Goal: Information Seeking & Learning: Learn about a topic

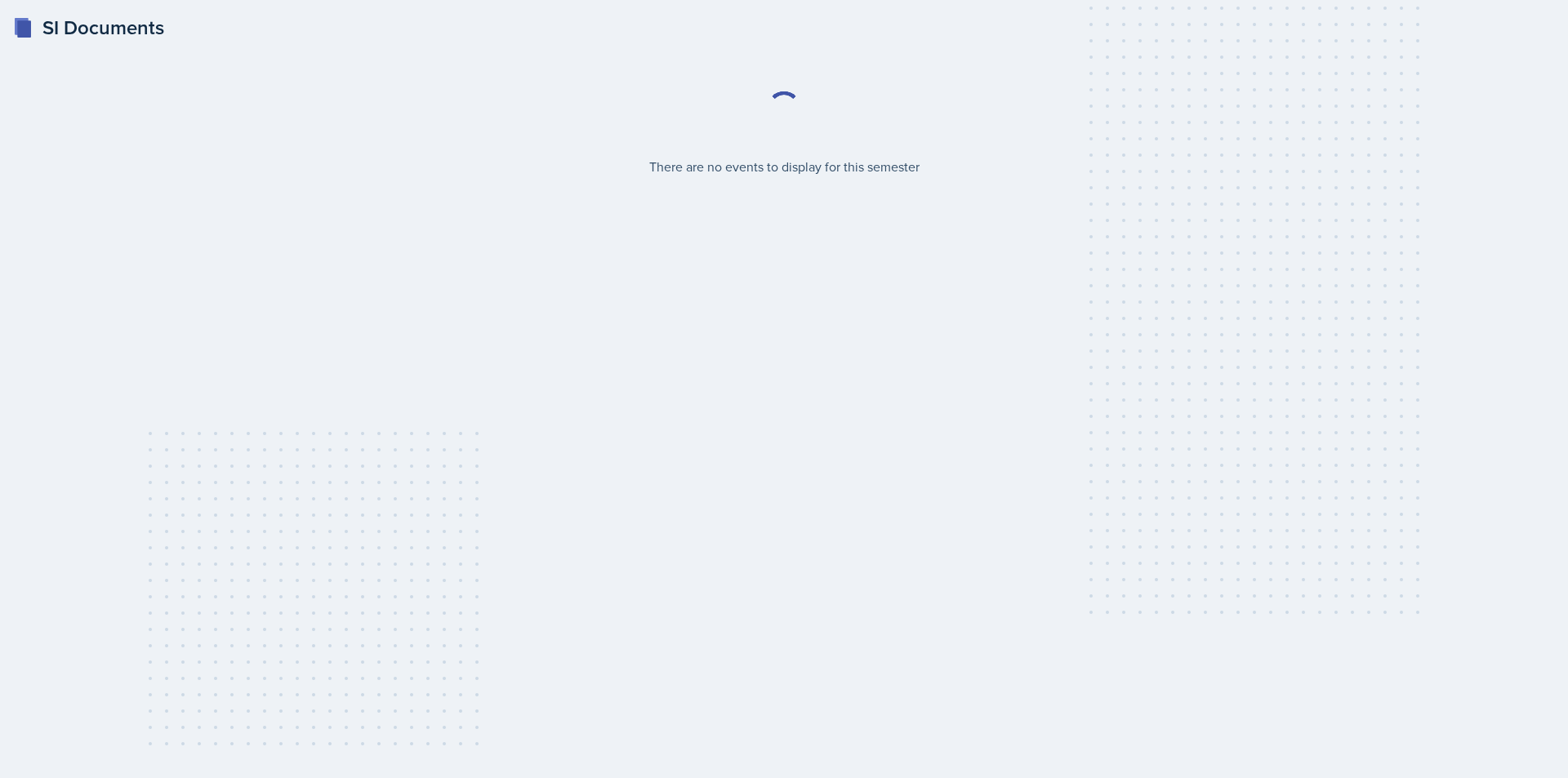
select select "2bed604d-1099-4043-b1bc-2365e8740244"
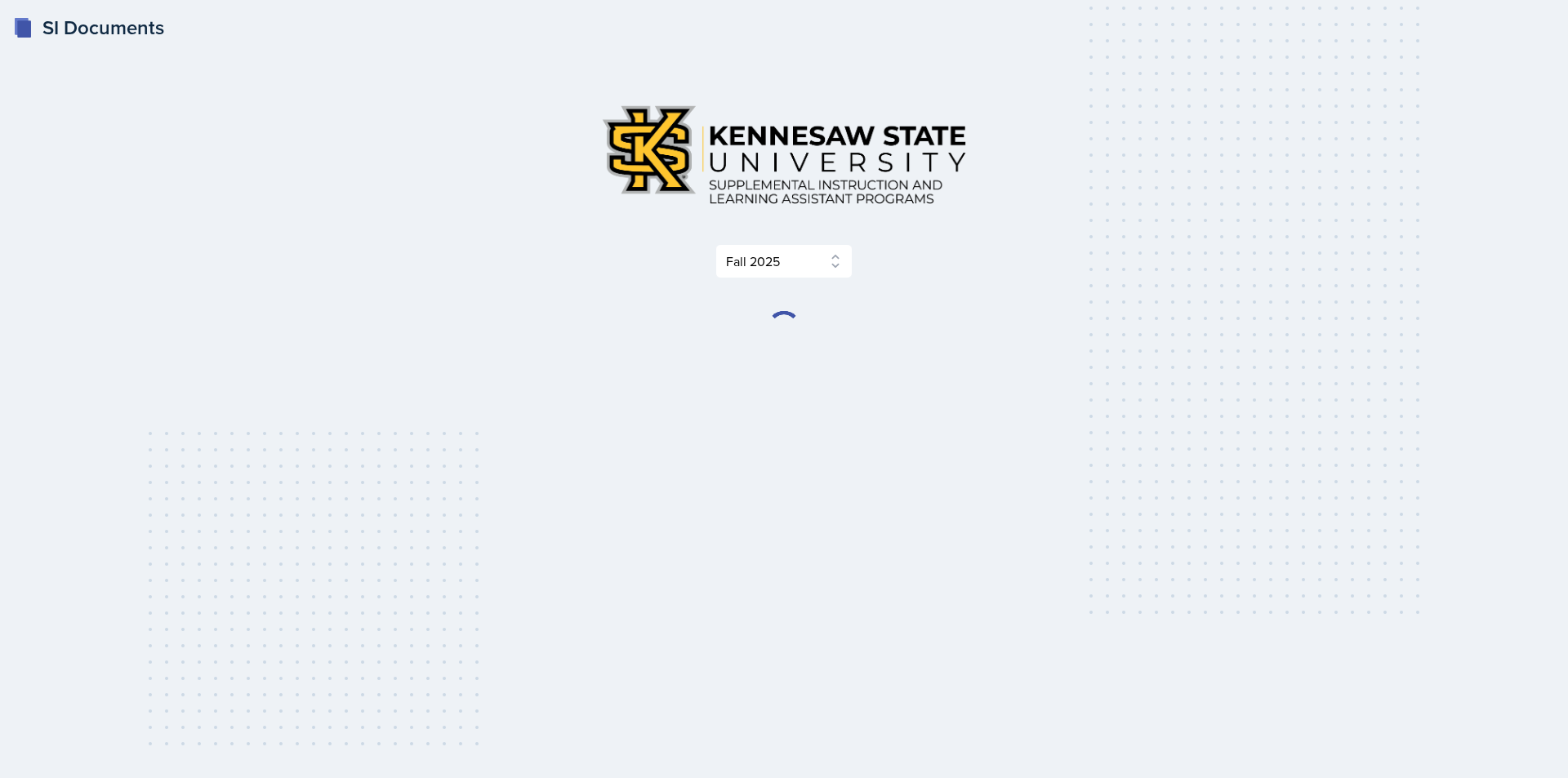
drag, startPoint x: 0, startPoint y: 0, endPoint x: 1025, endPoint y: 298, distance: 1067.4
click at [1025, 298] on div "Select Semester Fall 2025 Summer 2025 Spring 2025 Fall 2024 Summer 2024 Spring …" at bounding box center [783, 217] width 784 height 252
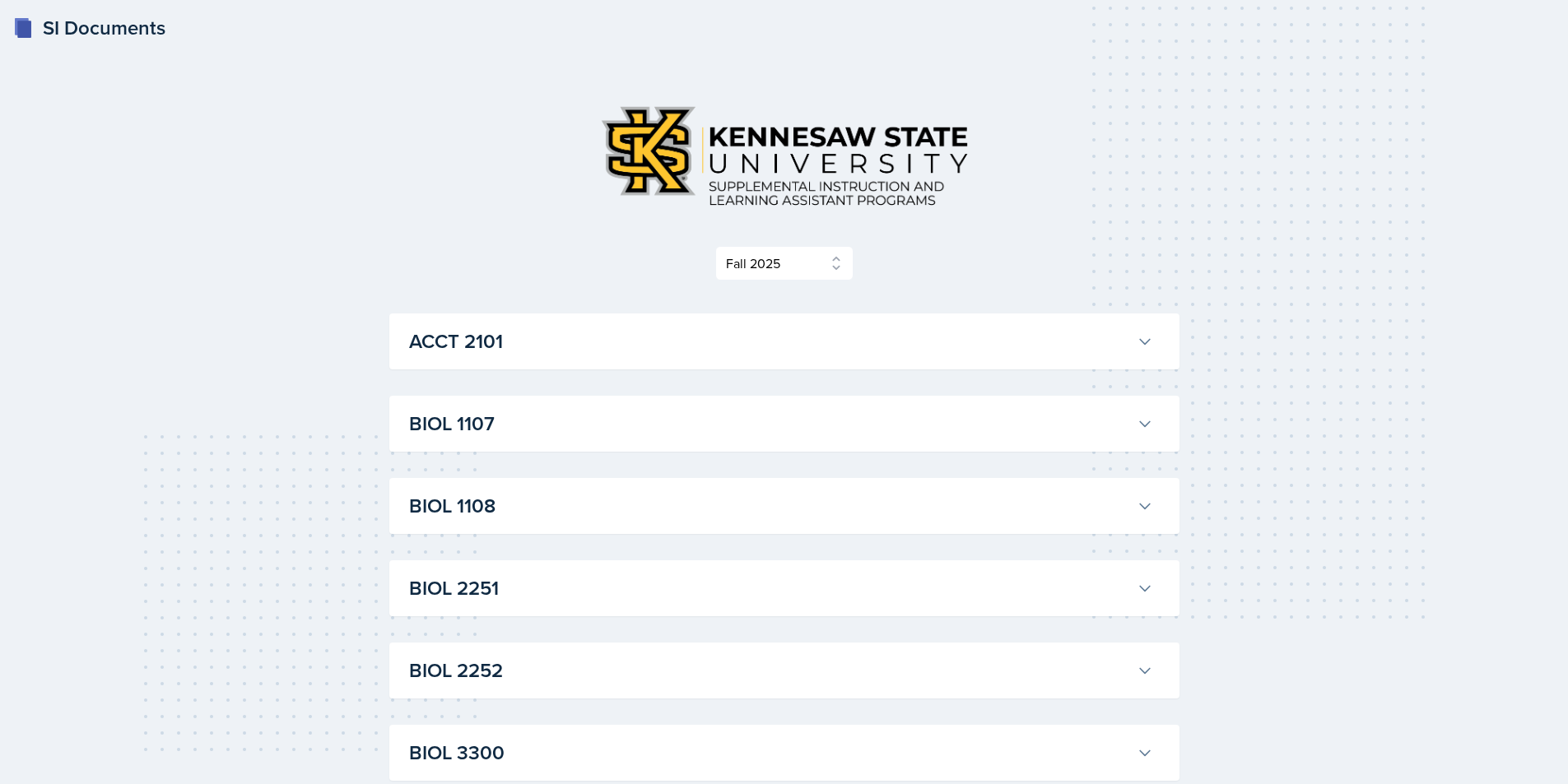
scroll to position [82, 0]
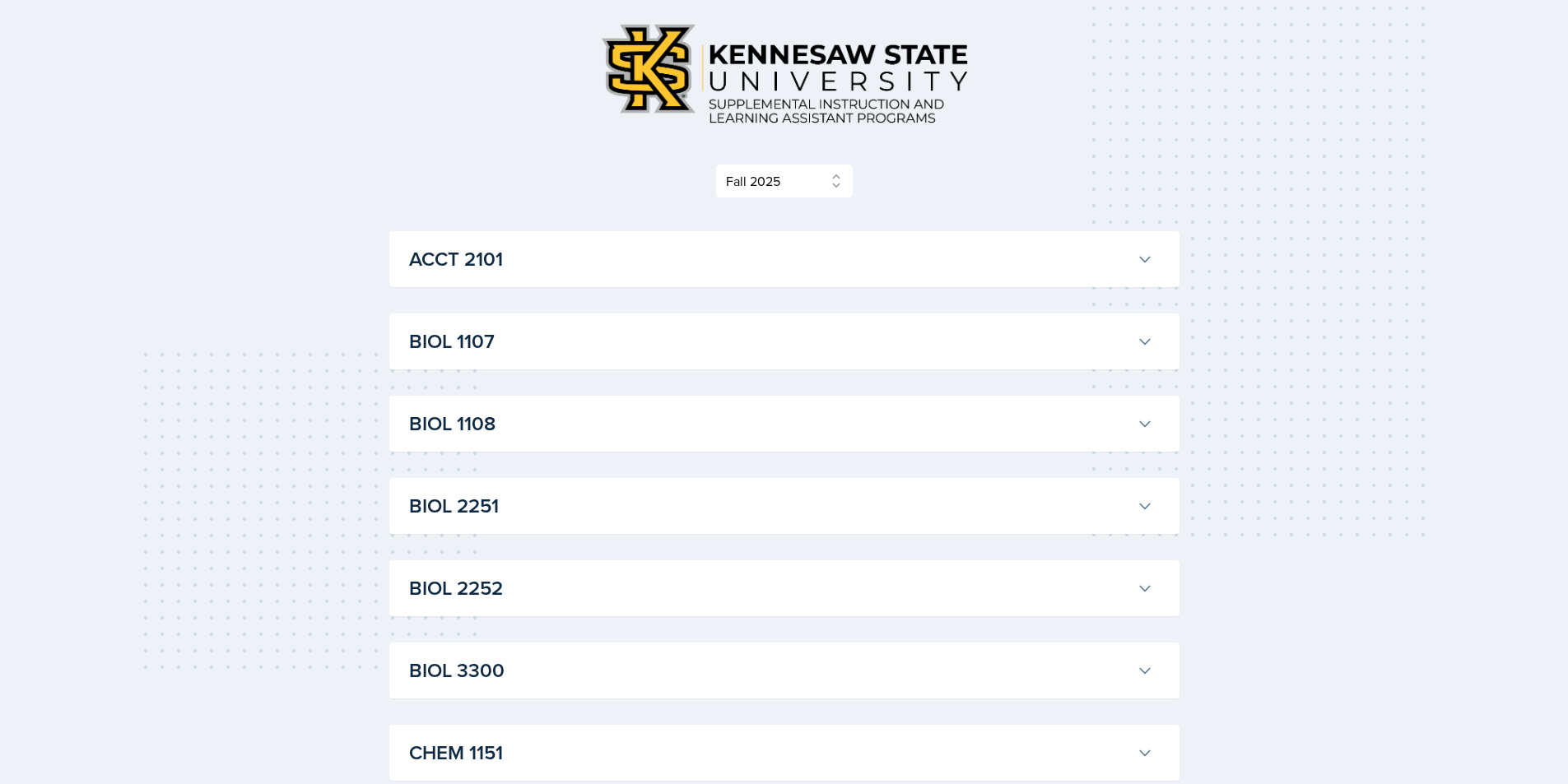
click at [611, 349] on h3 "BIOL 1107" at bounding box center [770, 341] width 721 height 30
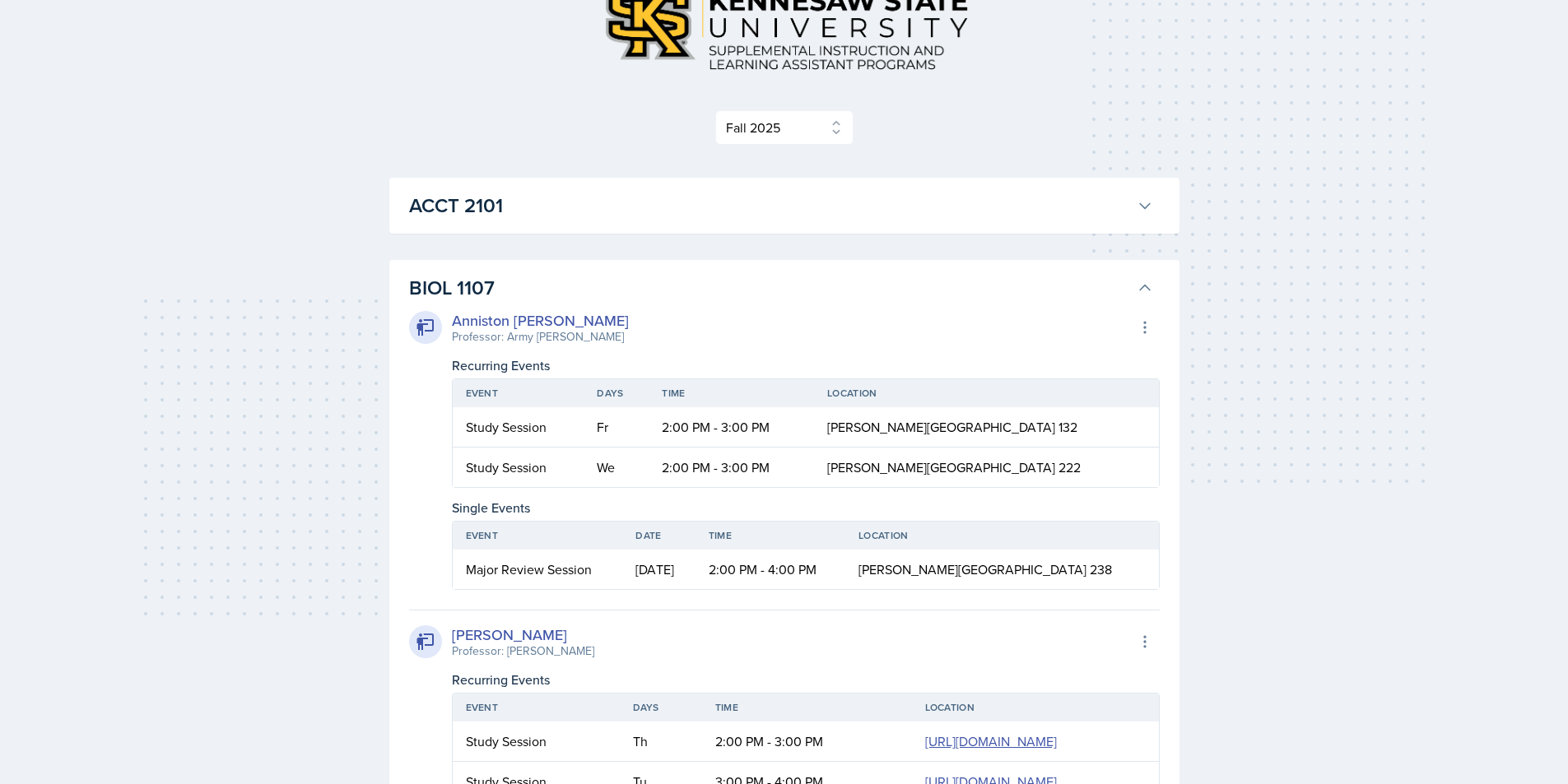
scroll to position [165, 0]
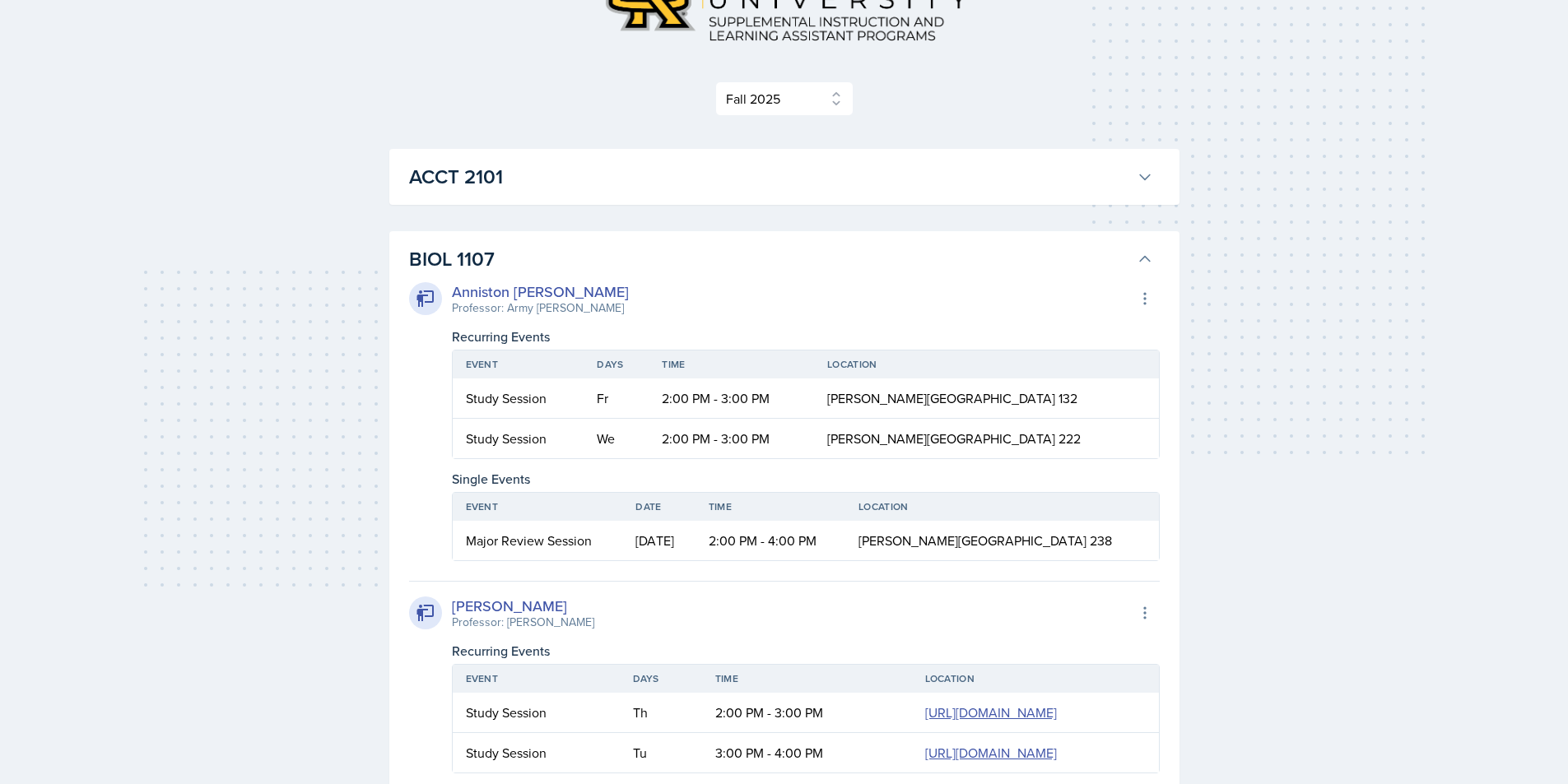
click at [630, 258] on h3 "BIOL 1107" at bounding box center [770, 259] width 721 height 30
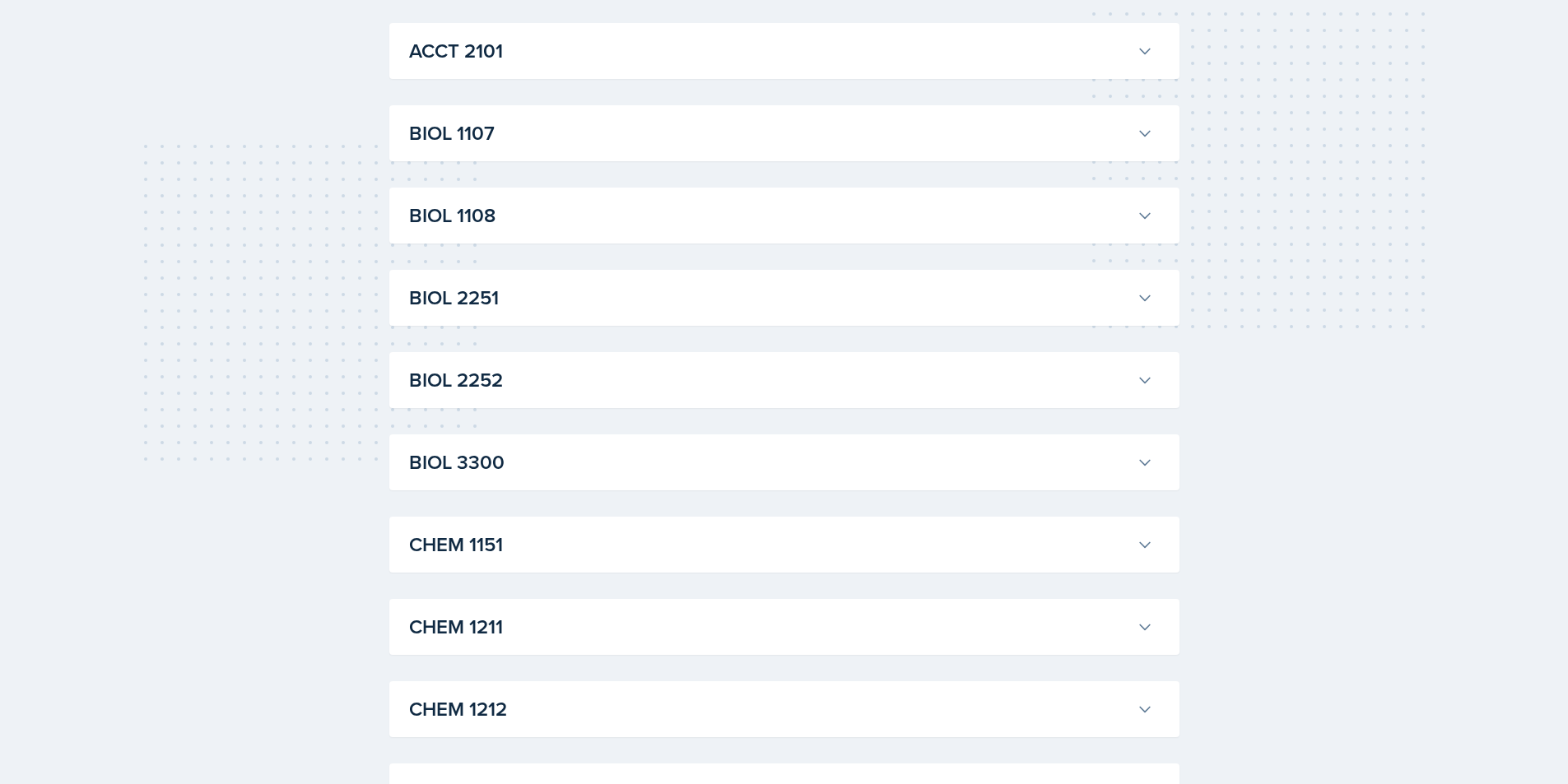
scroll to position [330, 0]
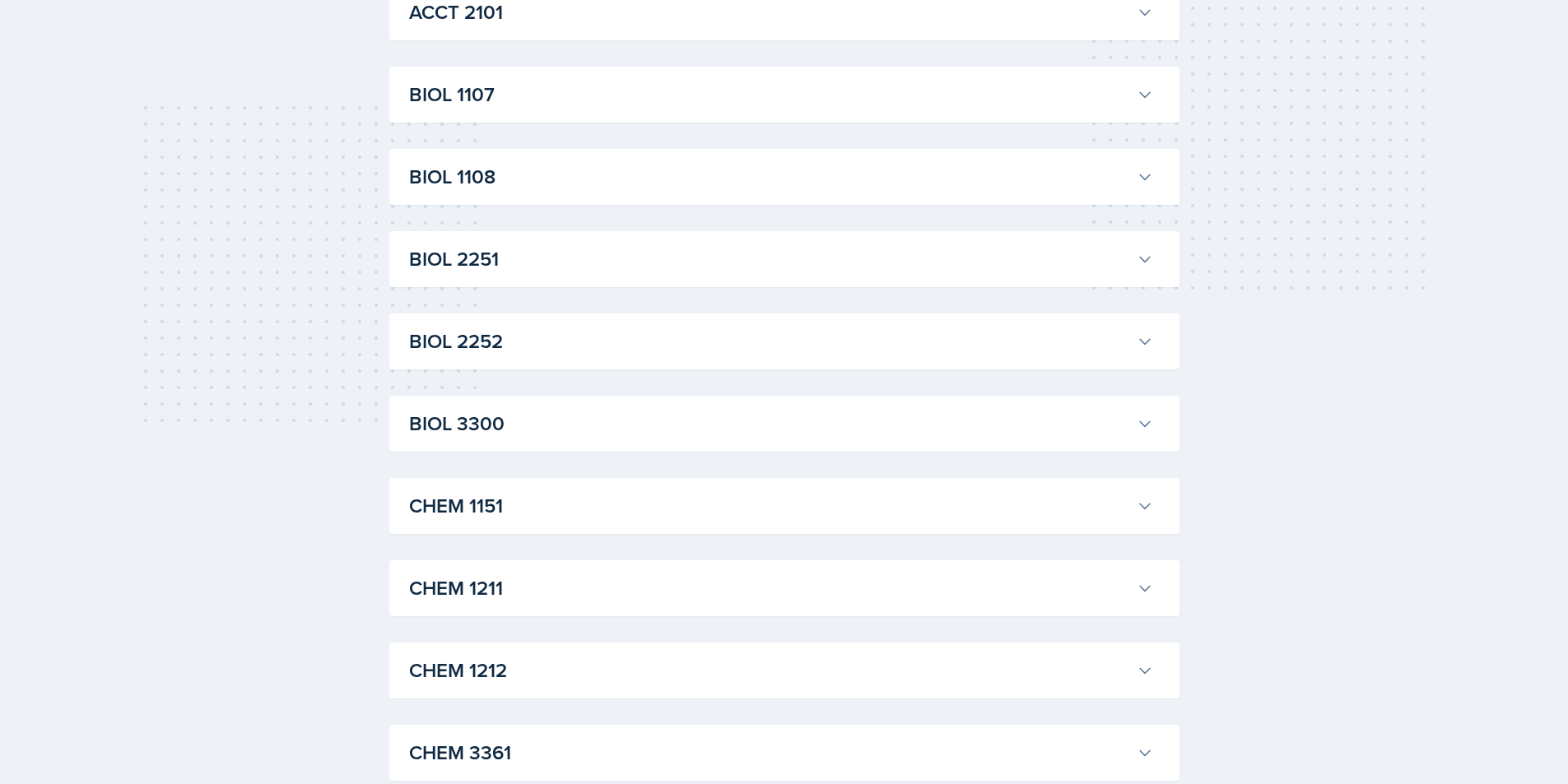
click at [585, 263] on h3 "BIOL 2251" at bounding box center [770, 259] width 721 height 30
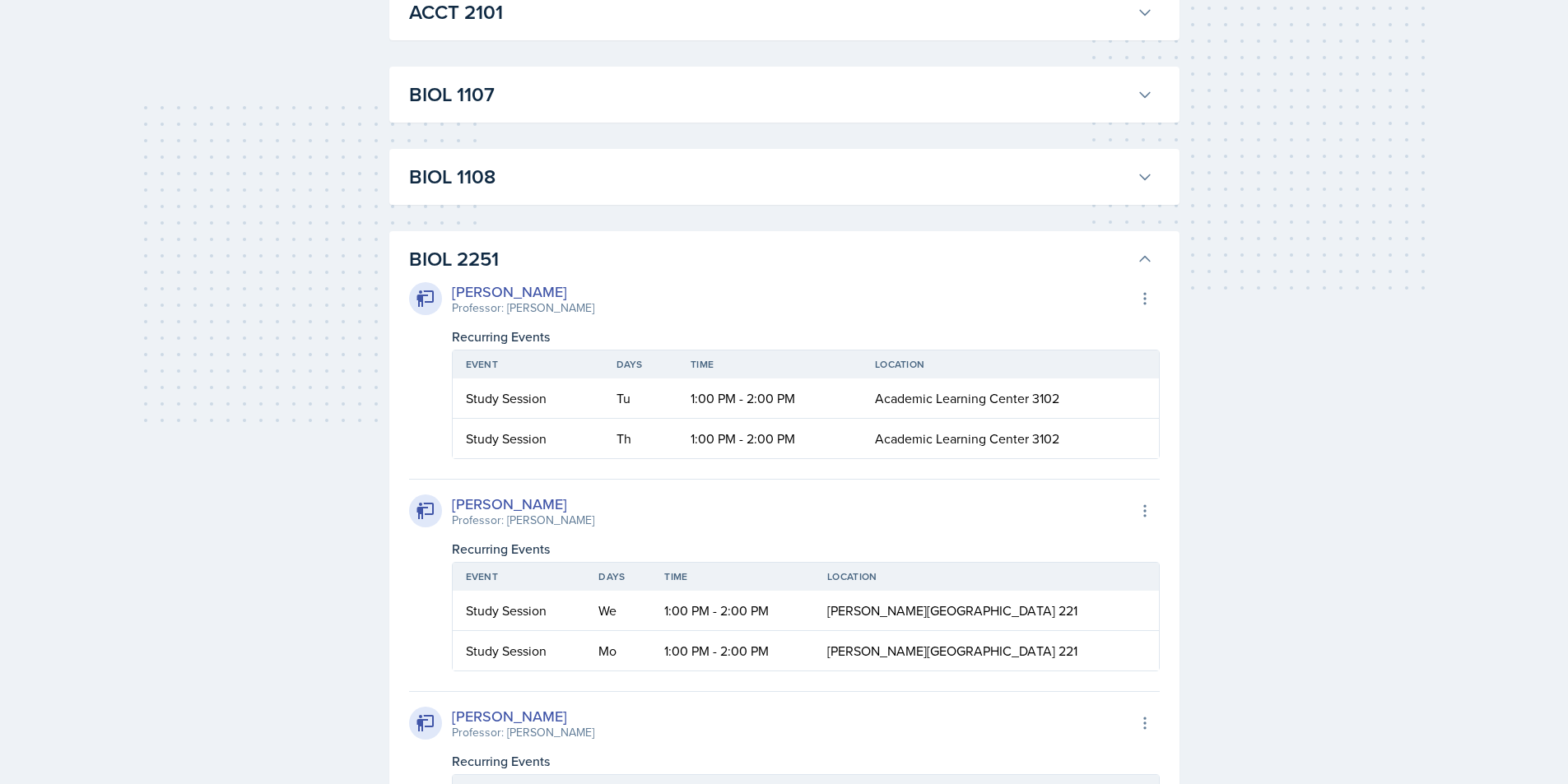
click at [585, 263] on h3 "BIOL 2251" at bounding box center [770, 259] width 721 height 30
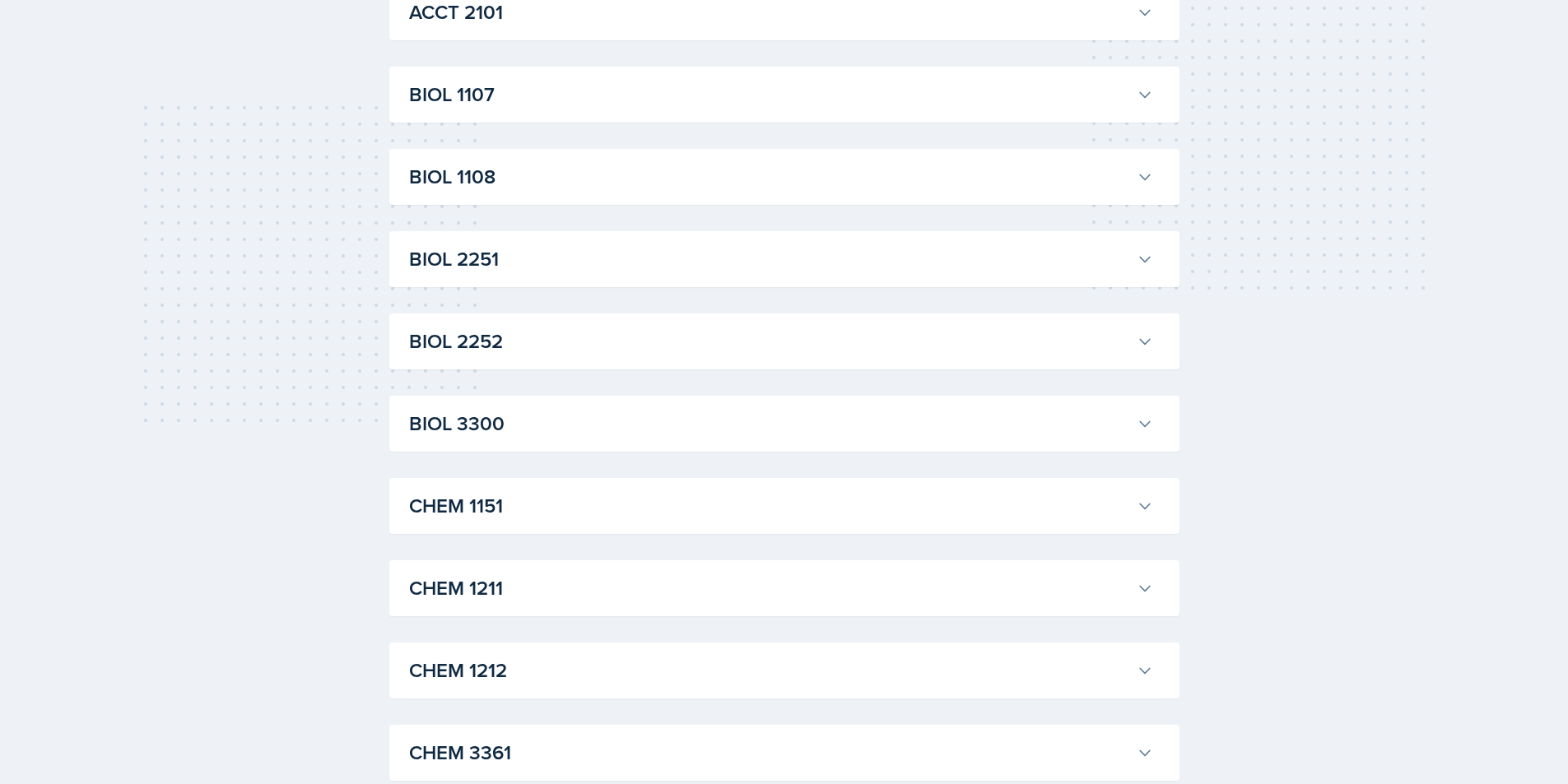
click at [585, 339] on h3 "BIOL 2252" at bounding box center [770, 341] width 721 height 30
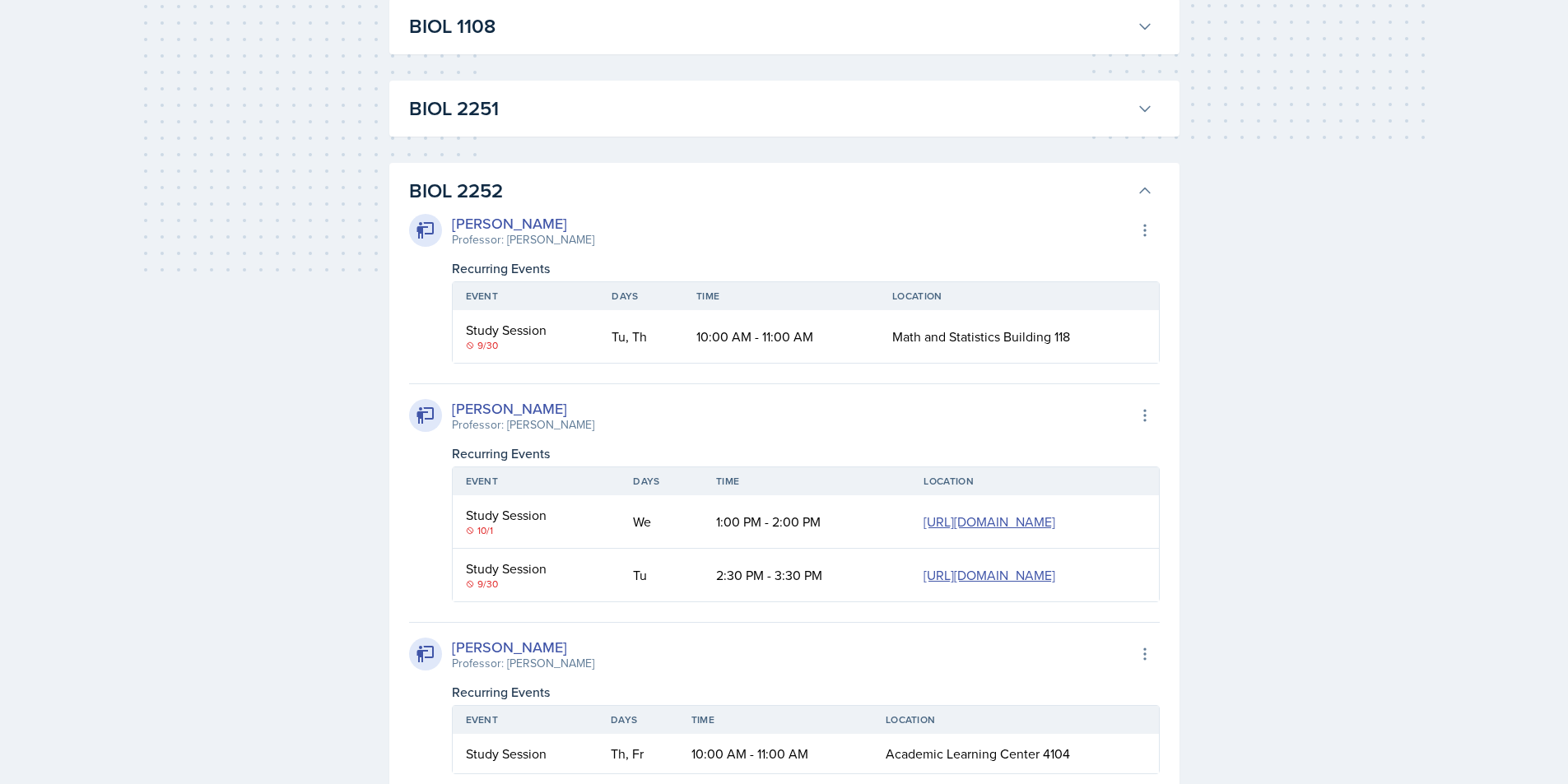
scroll to position [493, 0]
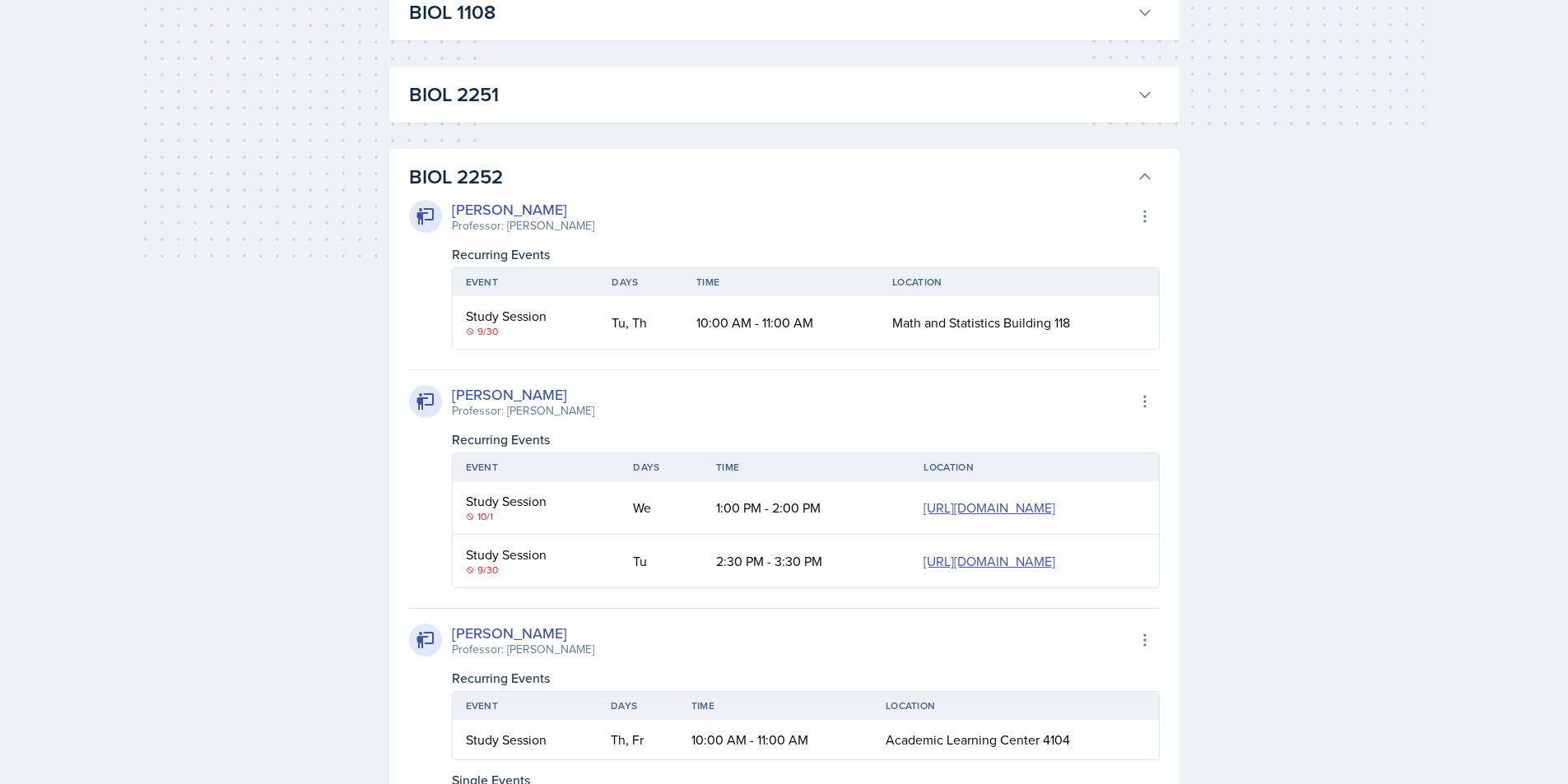
click at [619, 177] on h3 "BIOL 2252" at bounding box center [770, 177] width 721 height 30
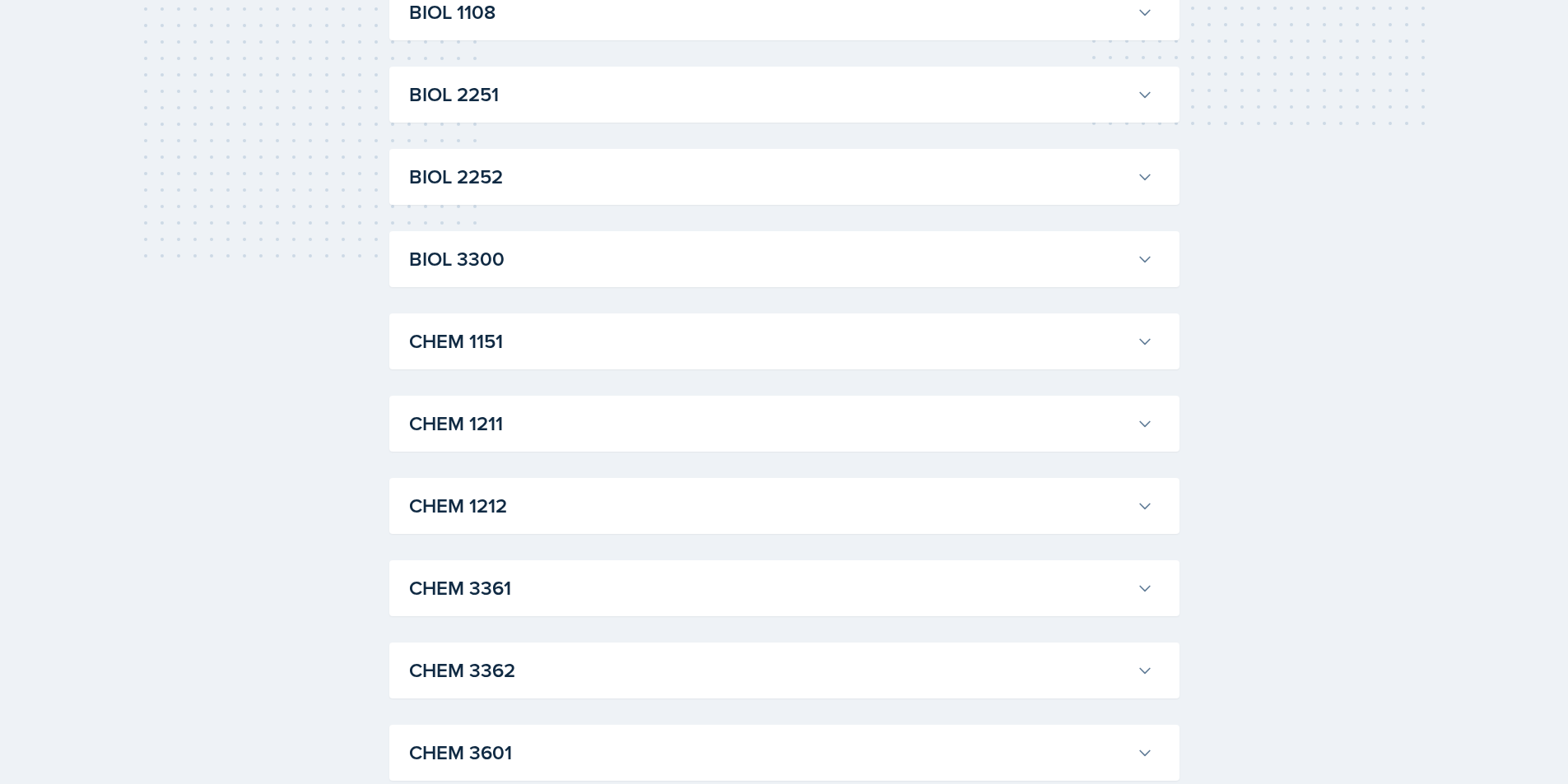
click at [607, 270] on h3 "BIOL 3300" at bounding box center [770, 259] width 721 height 30
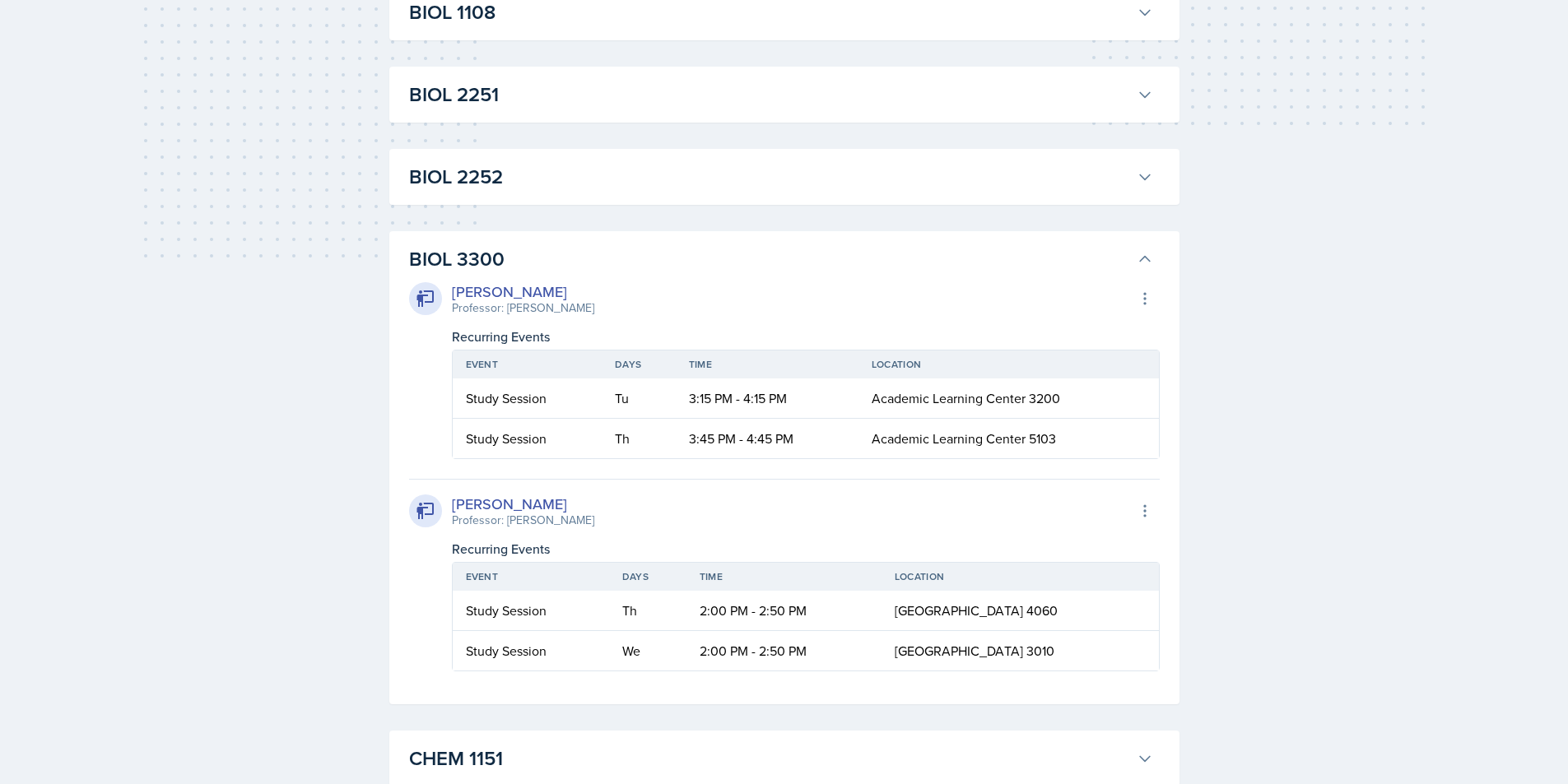
click at [626, 261] on h3 "BIOL 3300" at bounding box center [770, 259] width 721 height 30
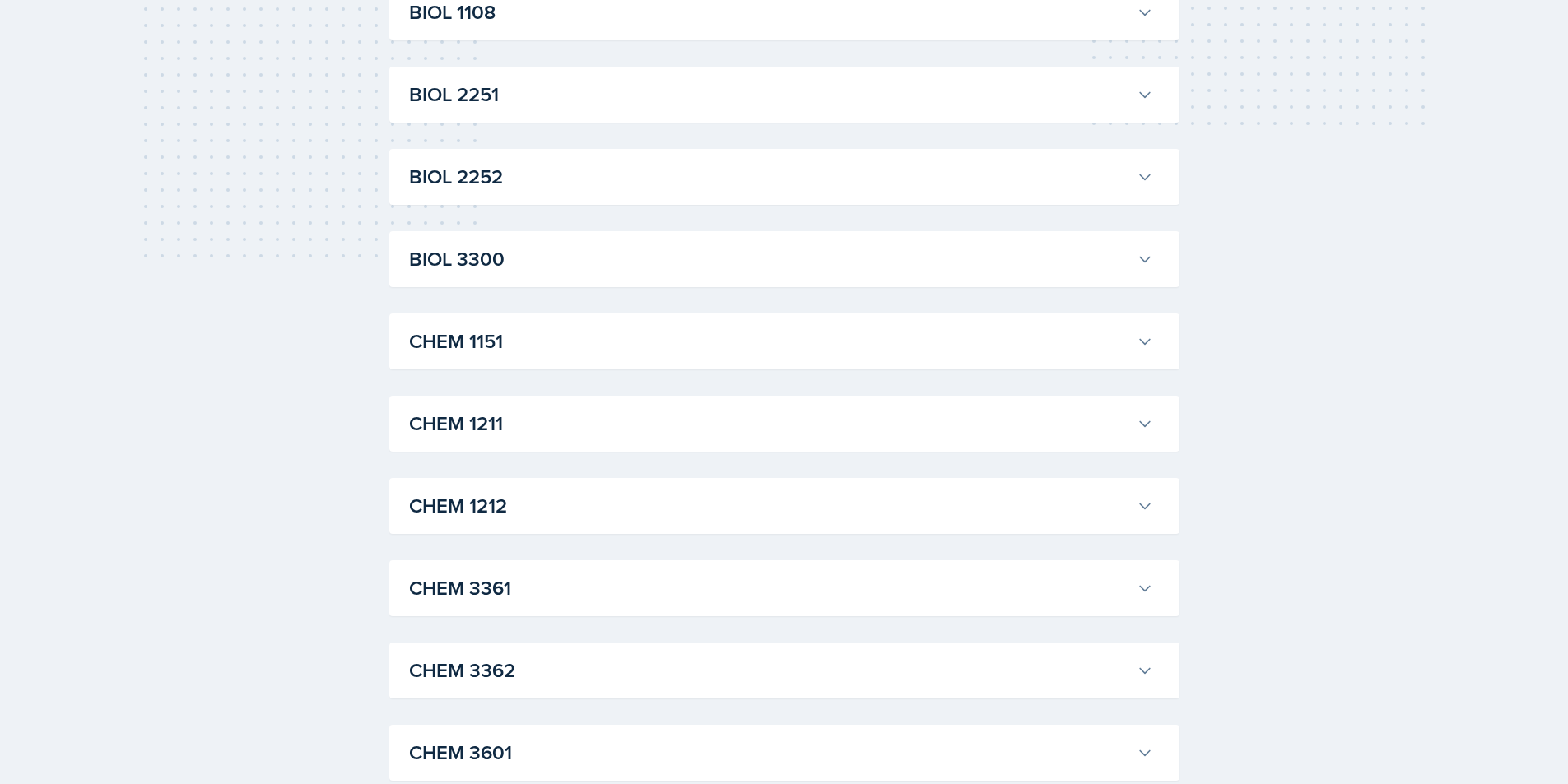
click at [616, 343] on h3 "CHEM 1151" at bounding box center [770, 341] width 721 height 30
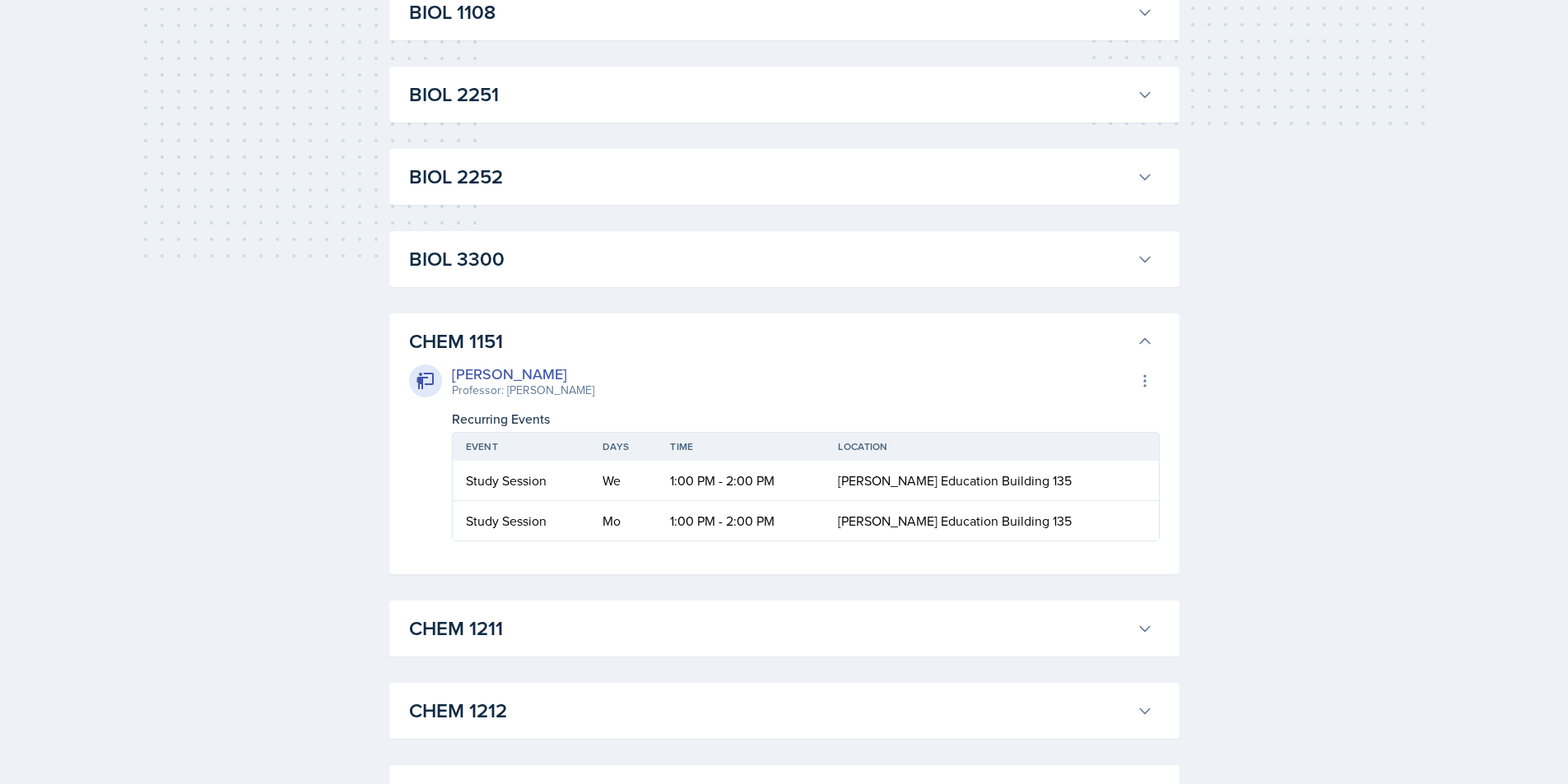
click at [616, 343] on h3 "CHEM 1151" at bounding box center [770, 341] width 721 height 30
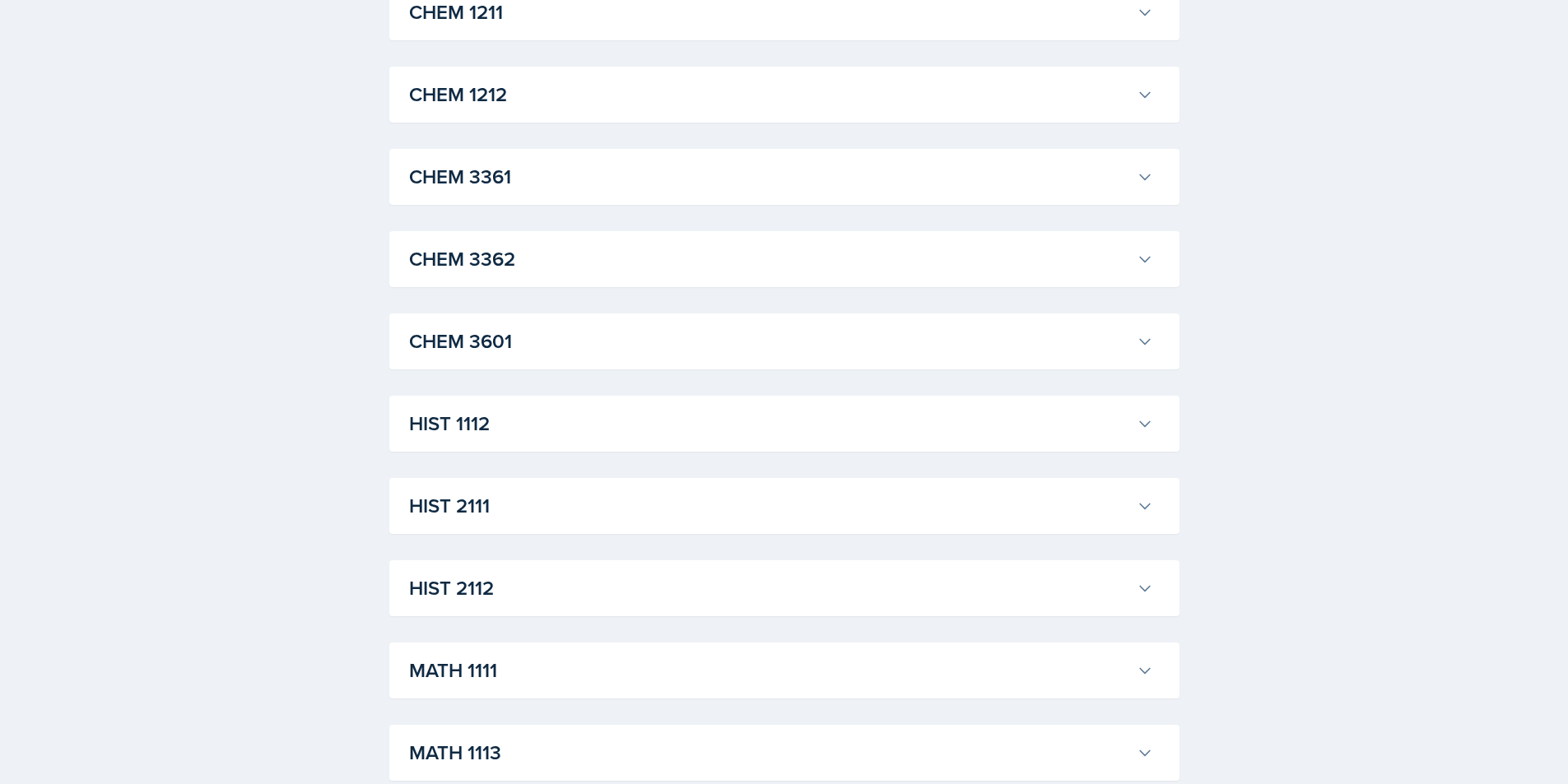
scroll to position [988, 0]
click at [607, 265] on h3 "CHEM 3601" at bounding box center [770, 259] width 721 height 30
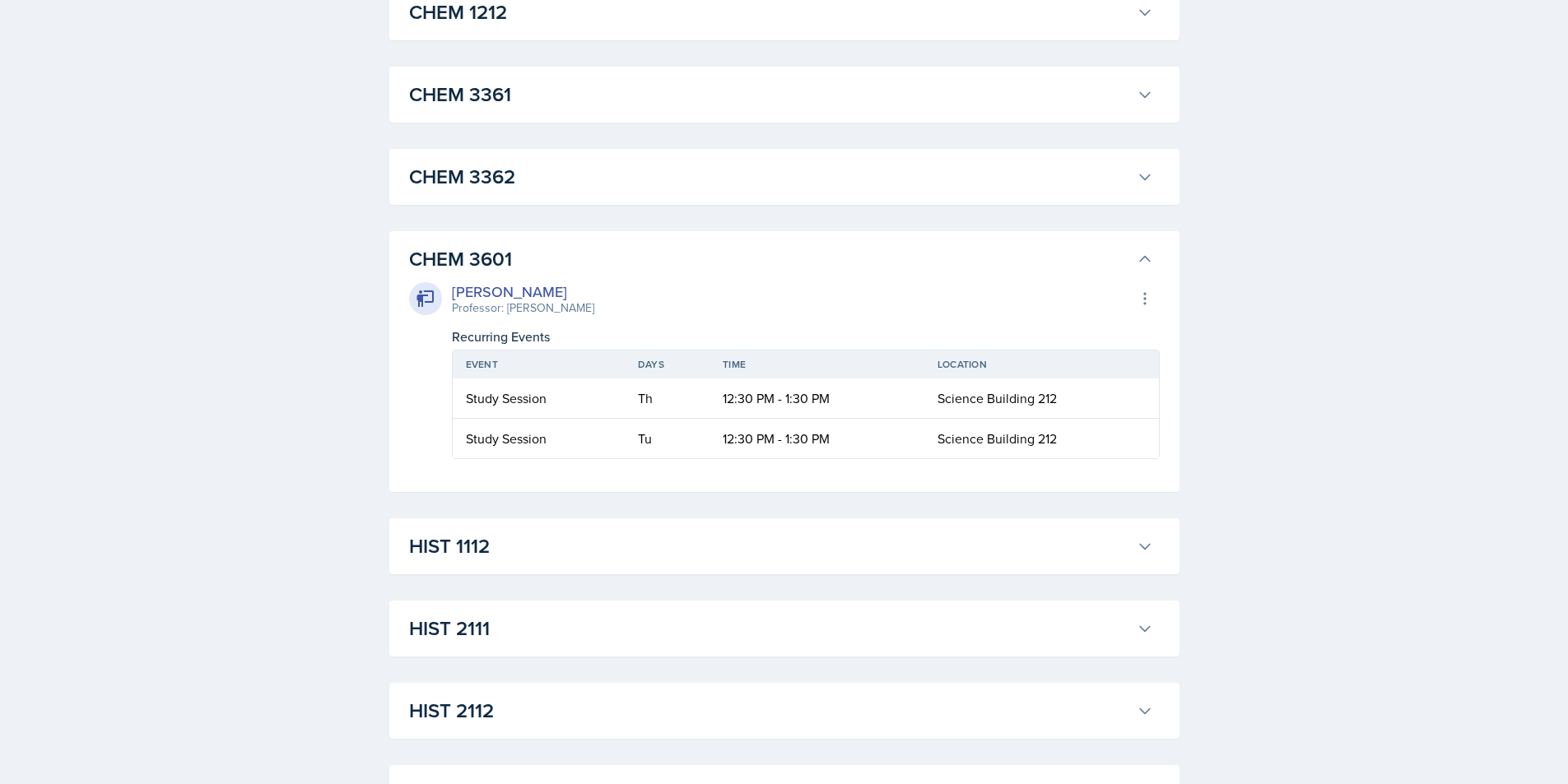
click at [607, 262] on h3 "CHEM 3601" at bounding box center [770, 259] width 721 height 30
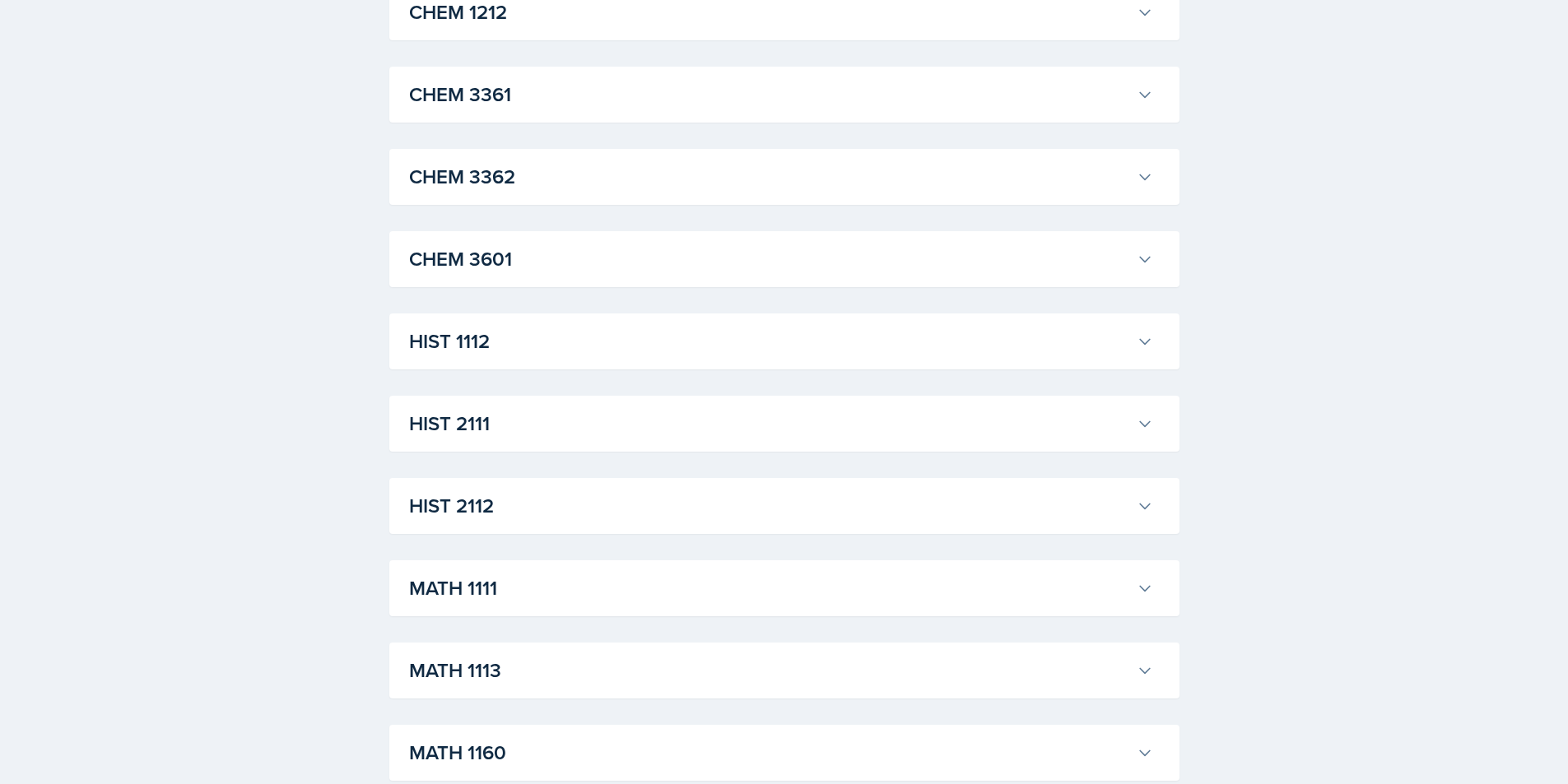
click at [588, 183] on h3 "CHEM 3362" at bounding box center [770, 177] width 721 height 30
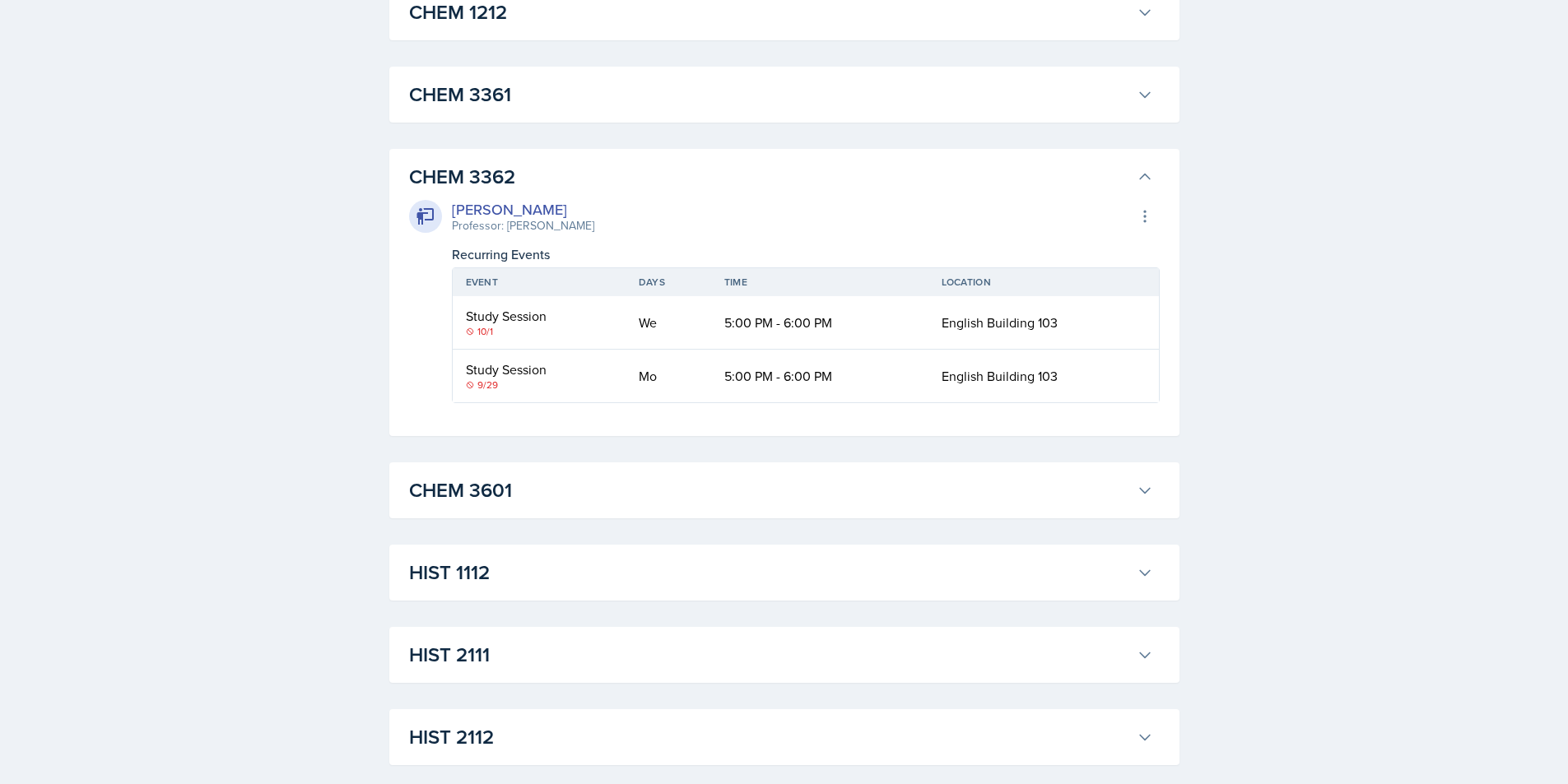
click at [588, 183] on h3 "CHEM 3362" at bounding box center [770, 177] width 721 height 30
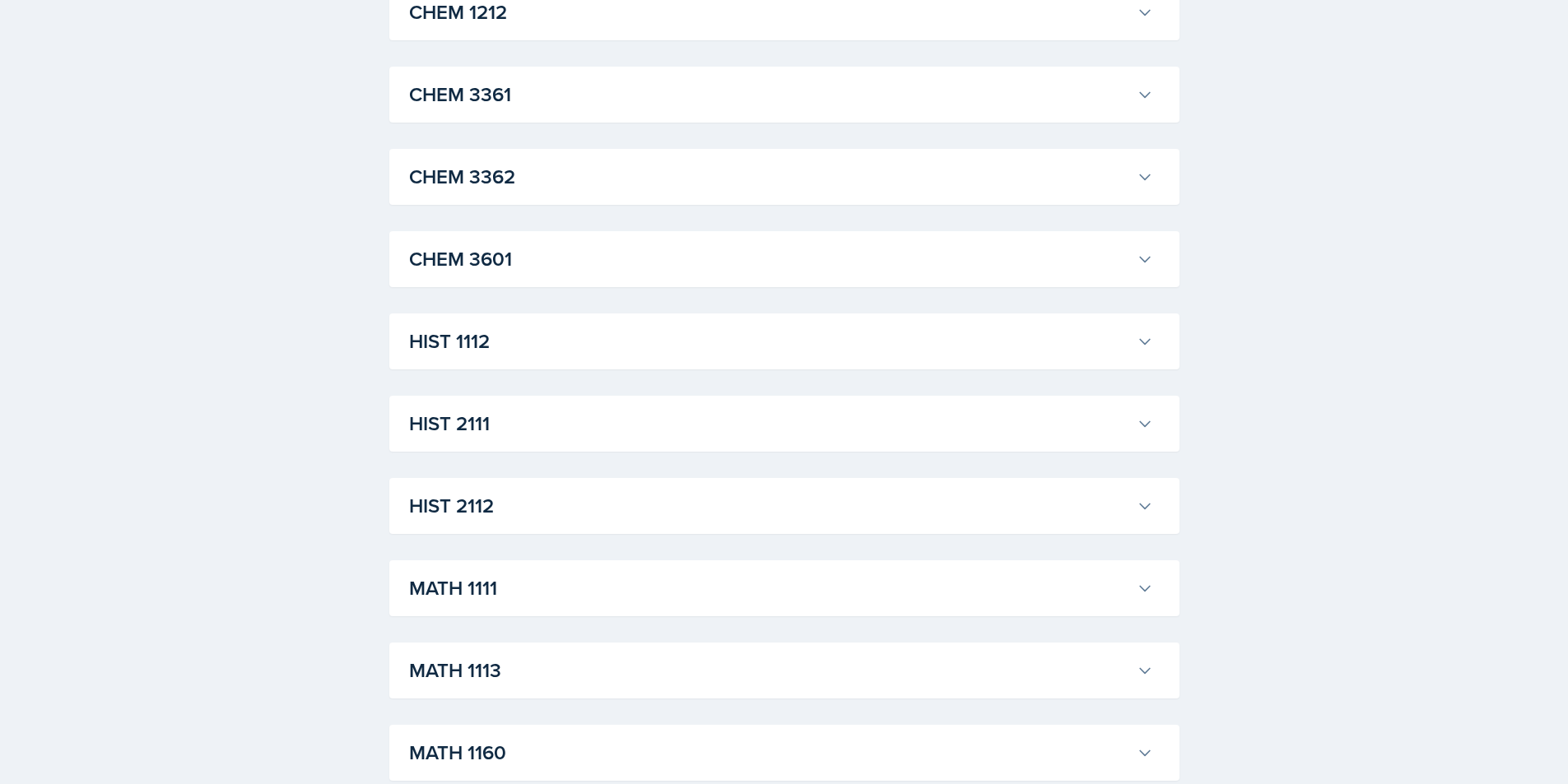
click at [577, 91] on h3 "CHEM 3361" at bounding box center [770, 94] width 721 height 30
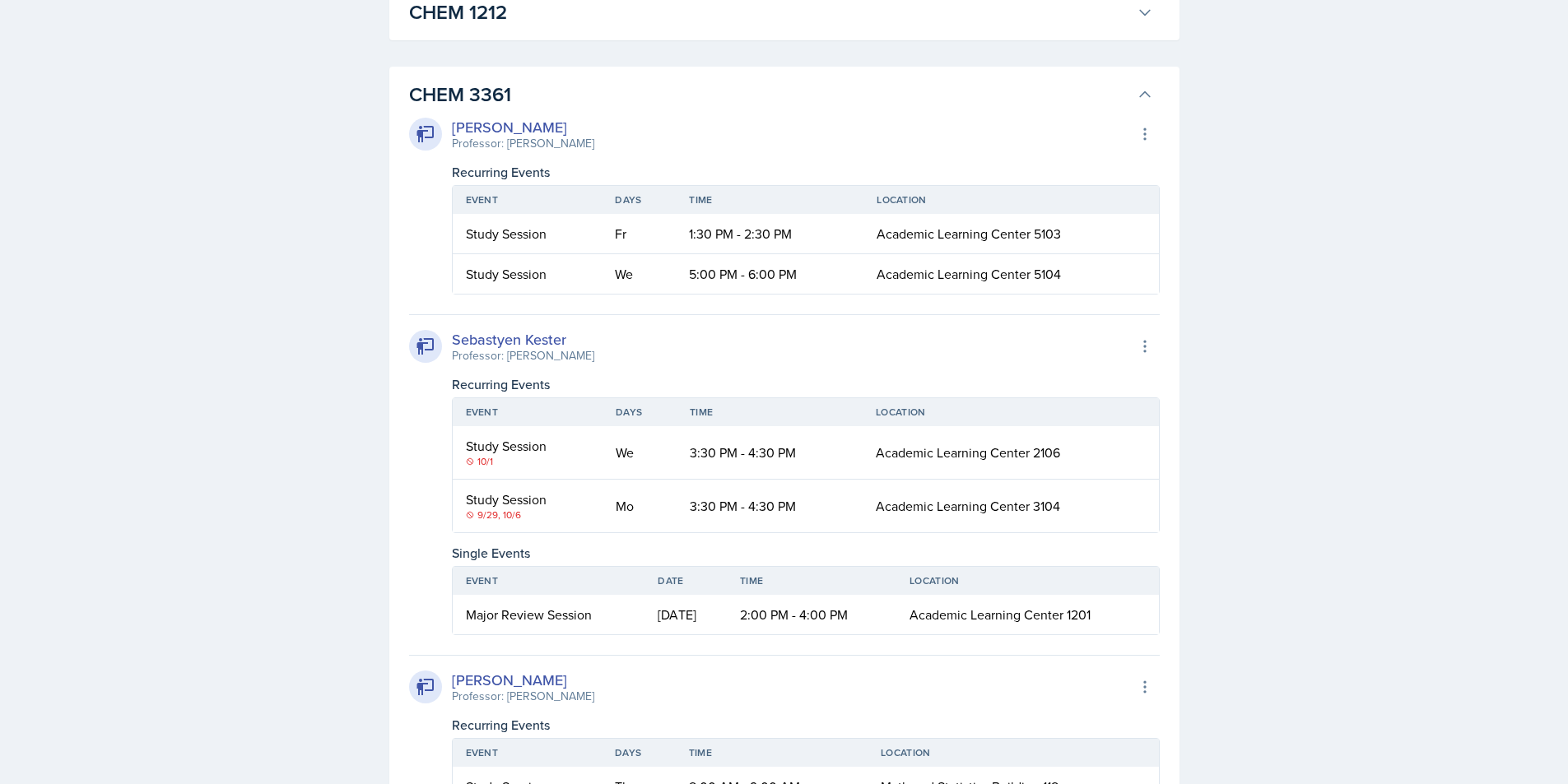
click at [577, 90] on h3 "CHEM 3361" at bounding box center [770, 94] width 721 height 30
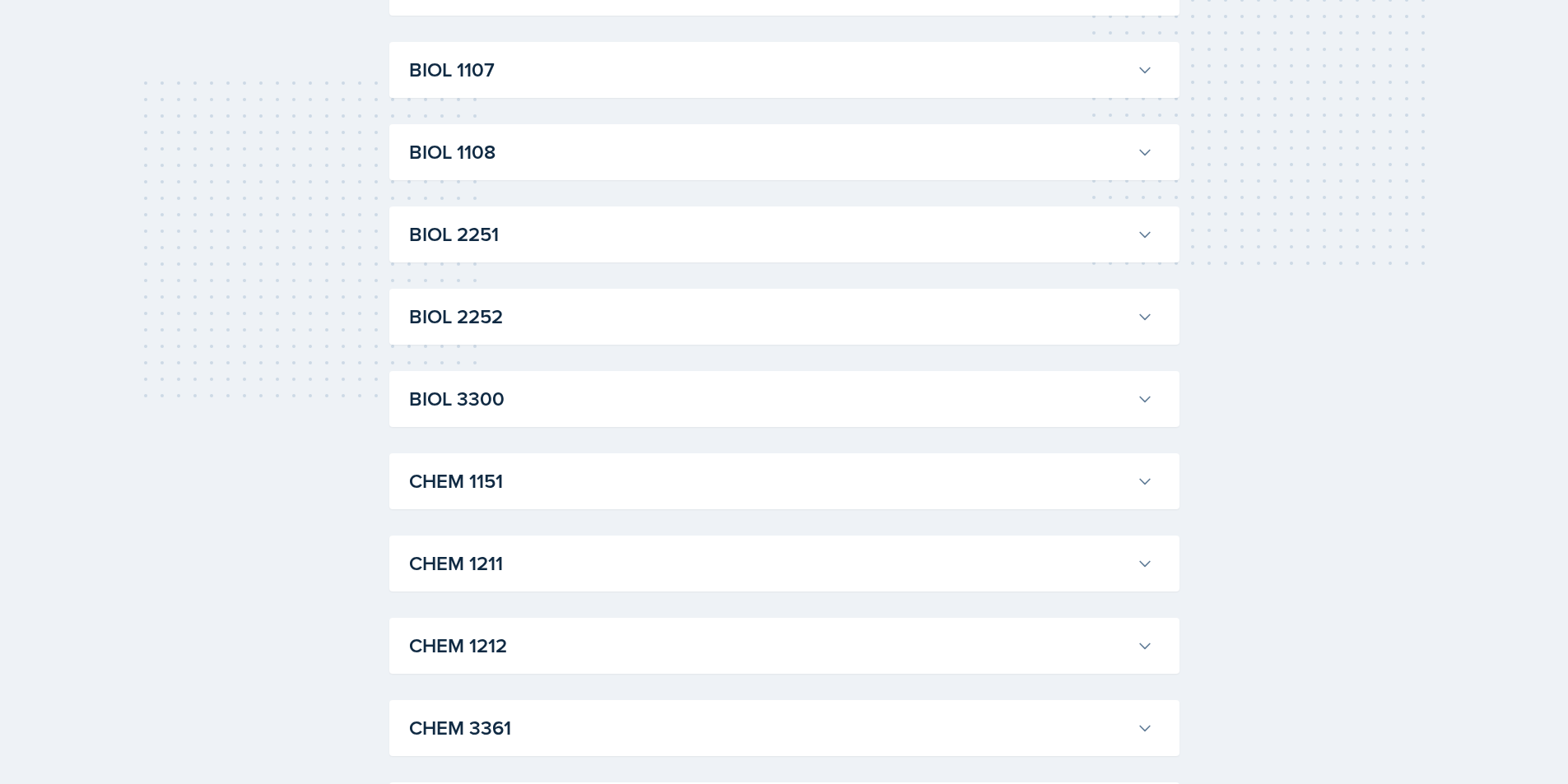
scroll to position [349, 0]
click at [545, 331] on h3 "BIOL 2252" at bounding box center [770, 321] width 721 height 30
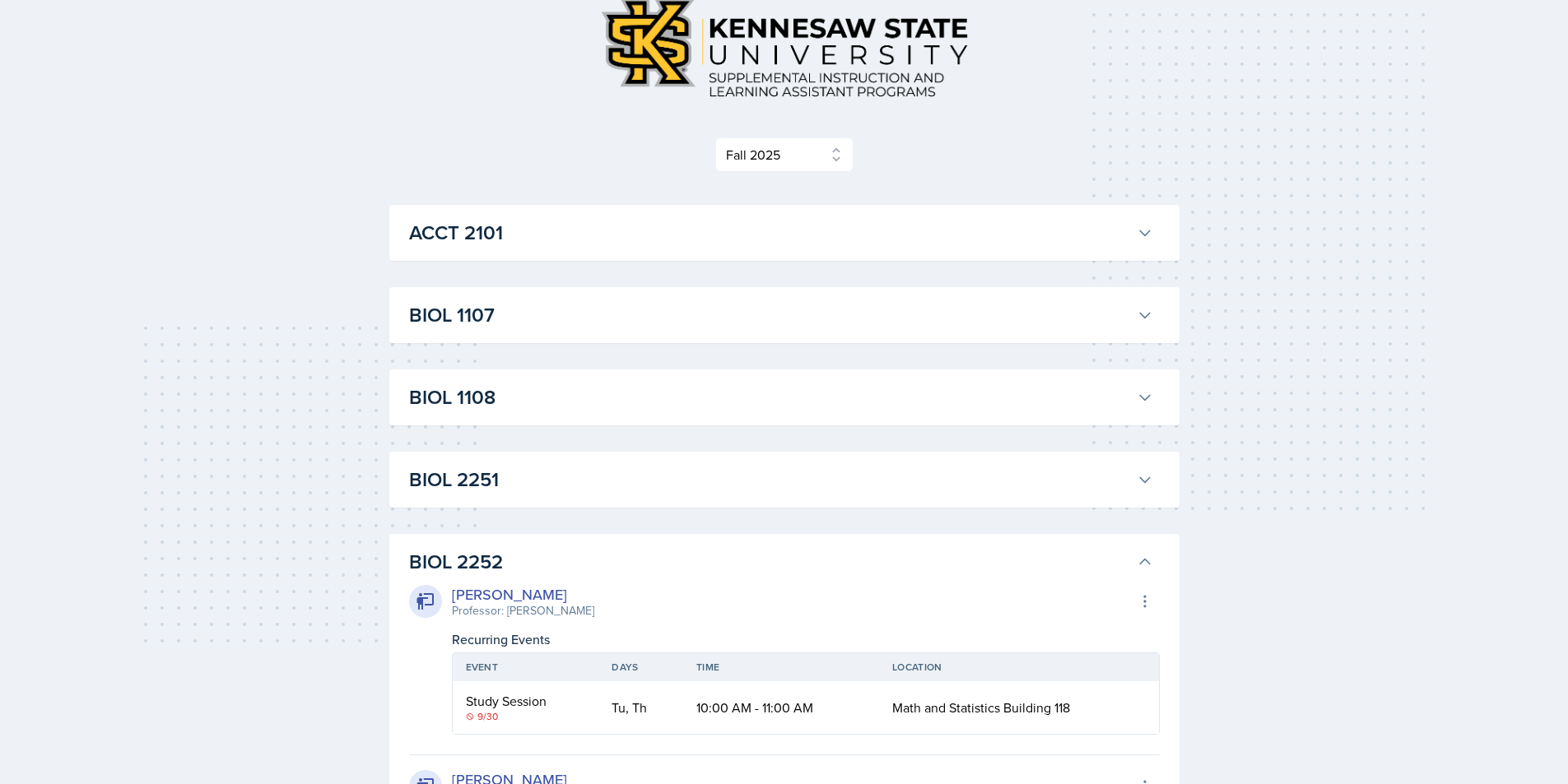
scroll to position [102, 0]
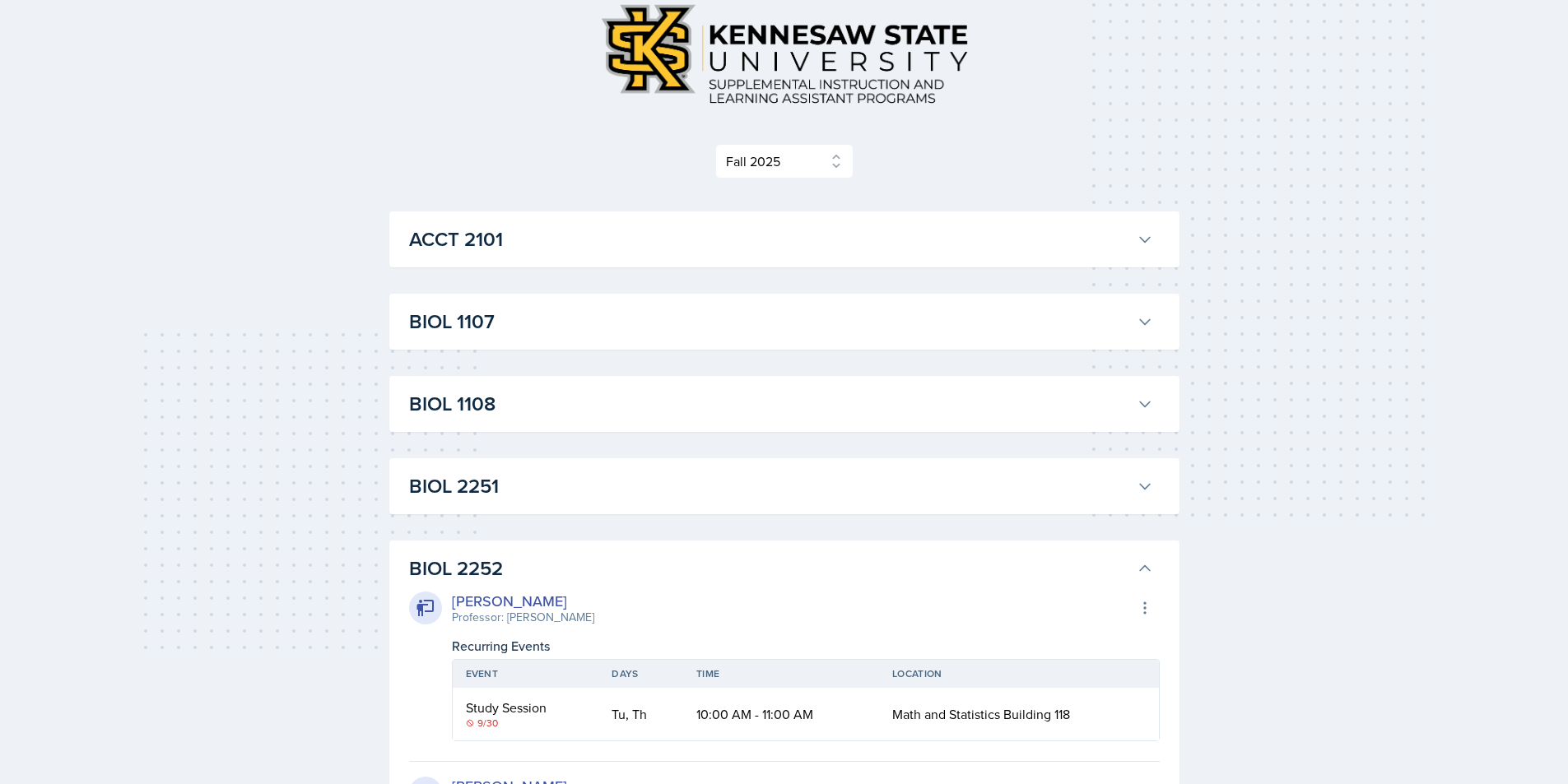
click at [428, 502] on h3 "BIOL 2251" at bounding box center [770, 486] width 721 height 30
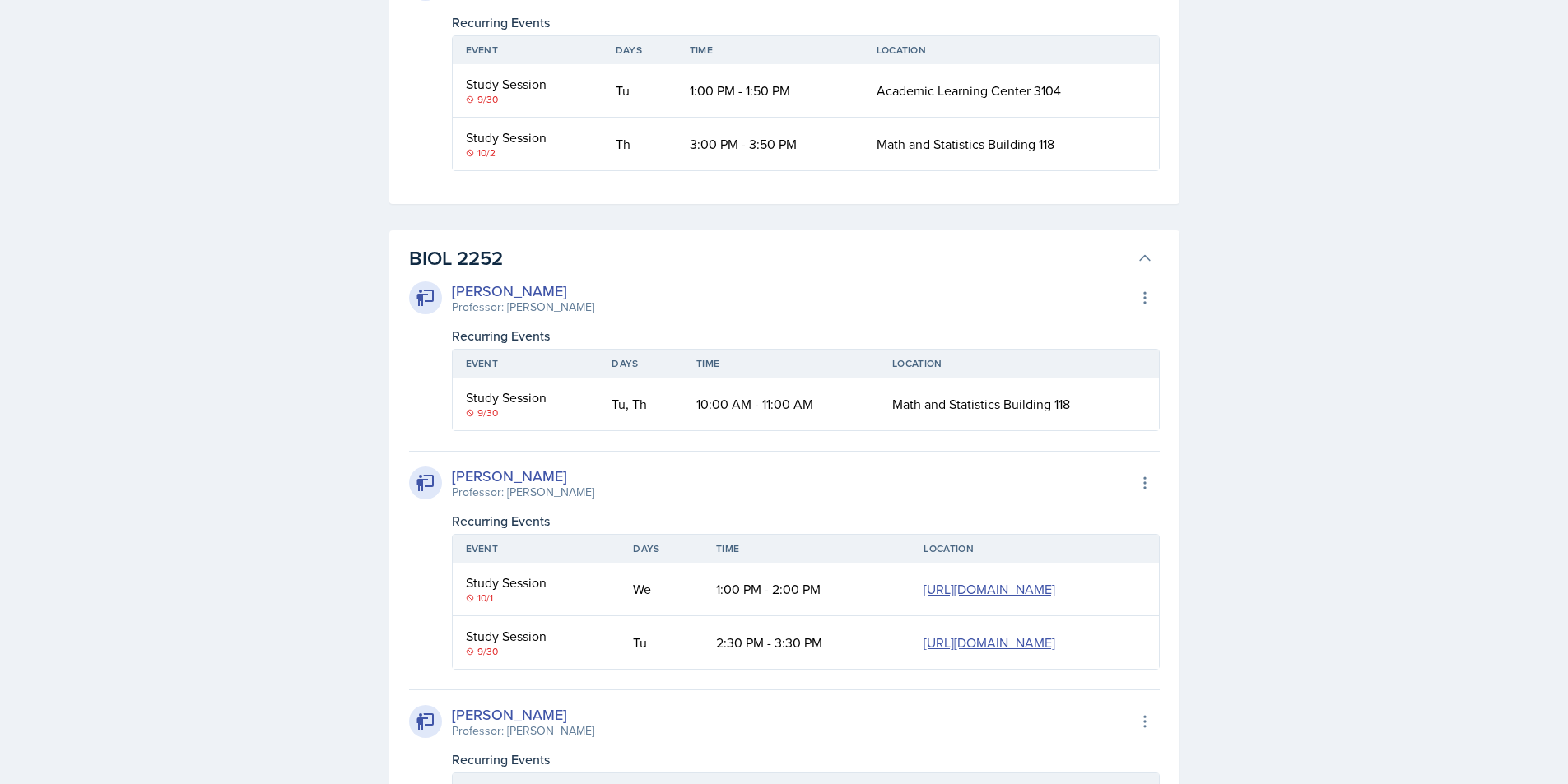
scroll to position [2406, 0]
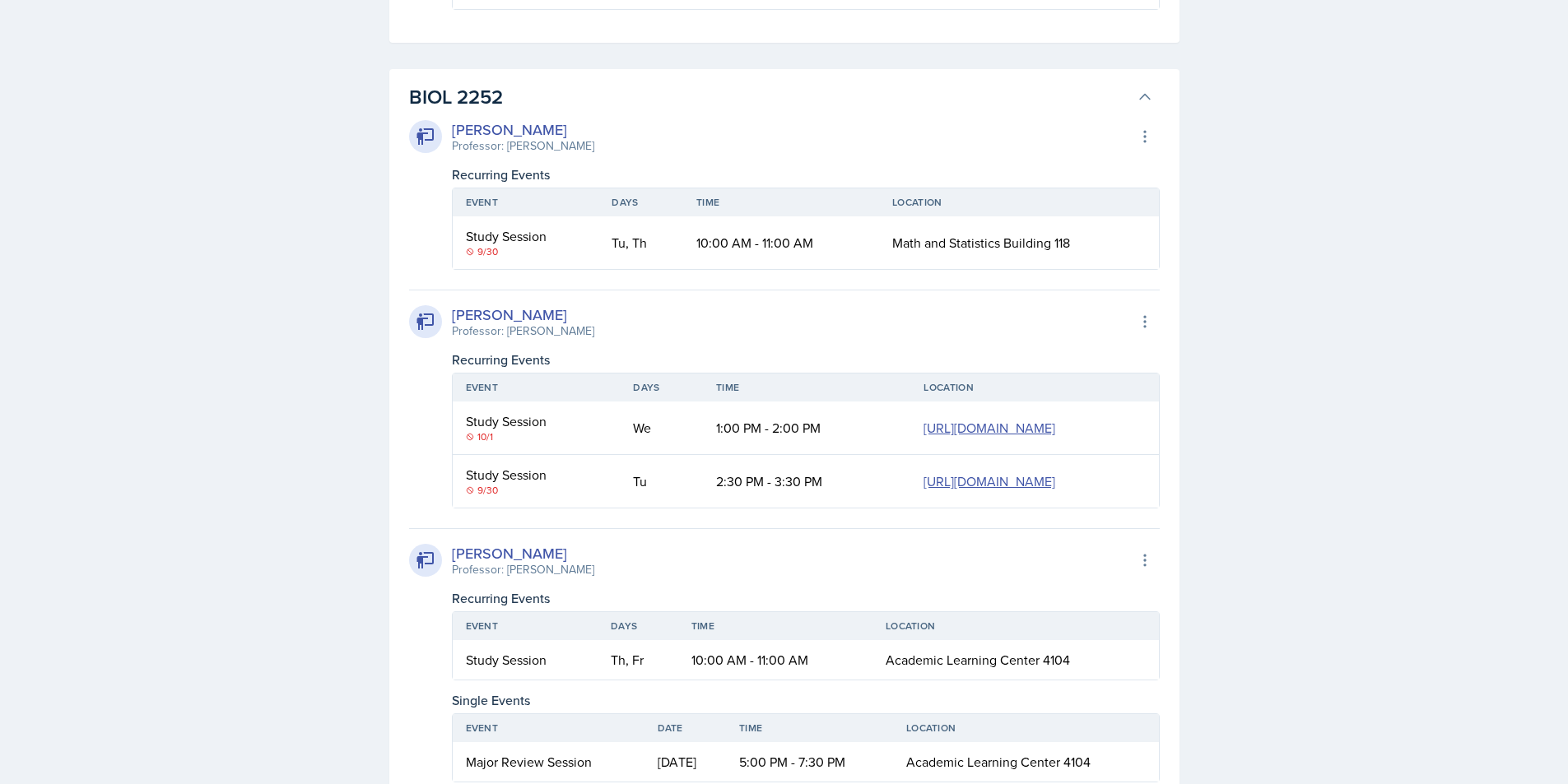
click at [1140, 105] on icon at bounding box center [1145, 97] width 16 height 16
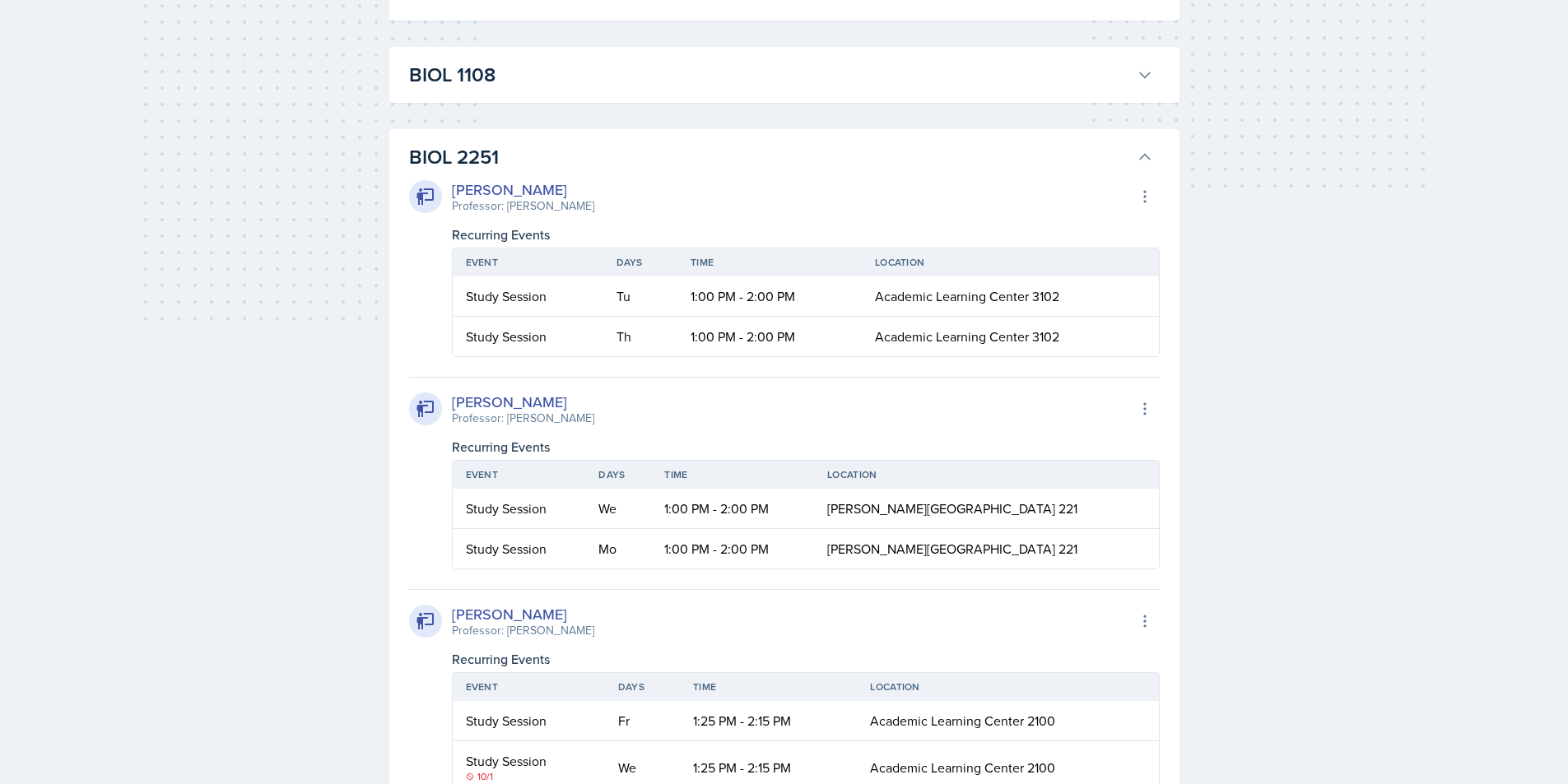
scroll to position [349, 0]
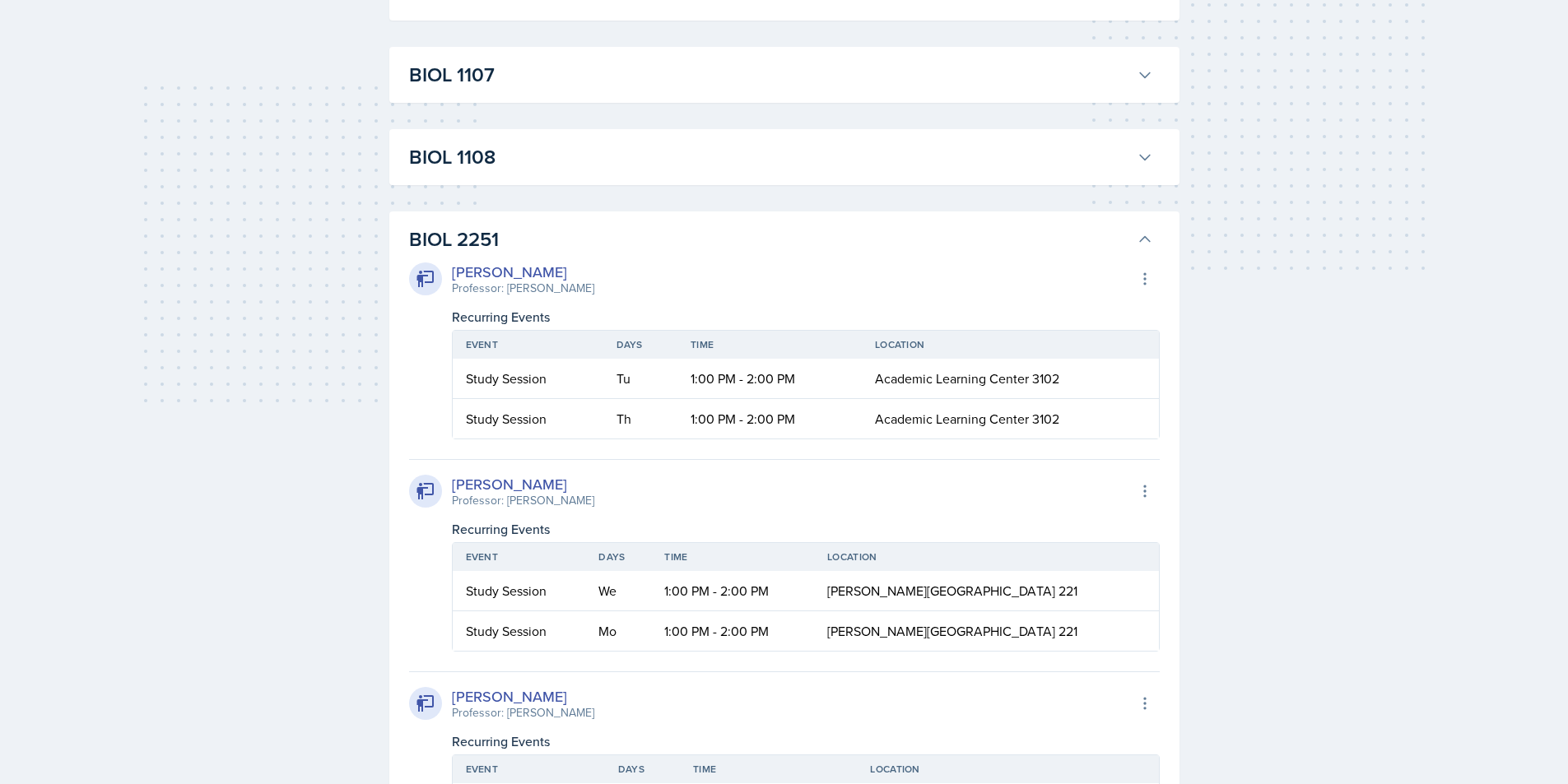
click at [1147, 234] on icon at bounding box center [1145, 239] width 16 height 16
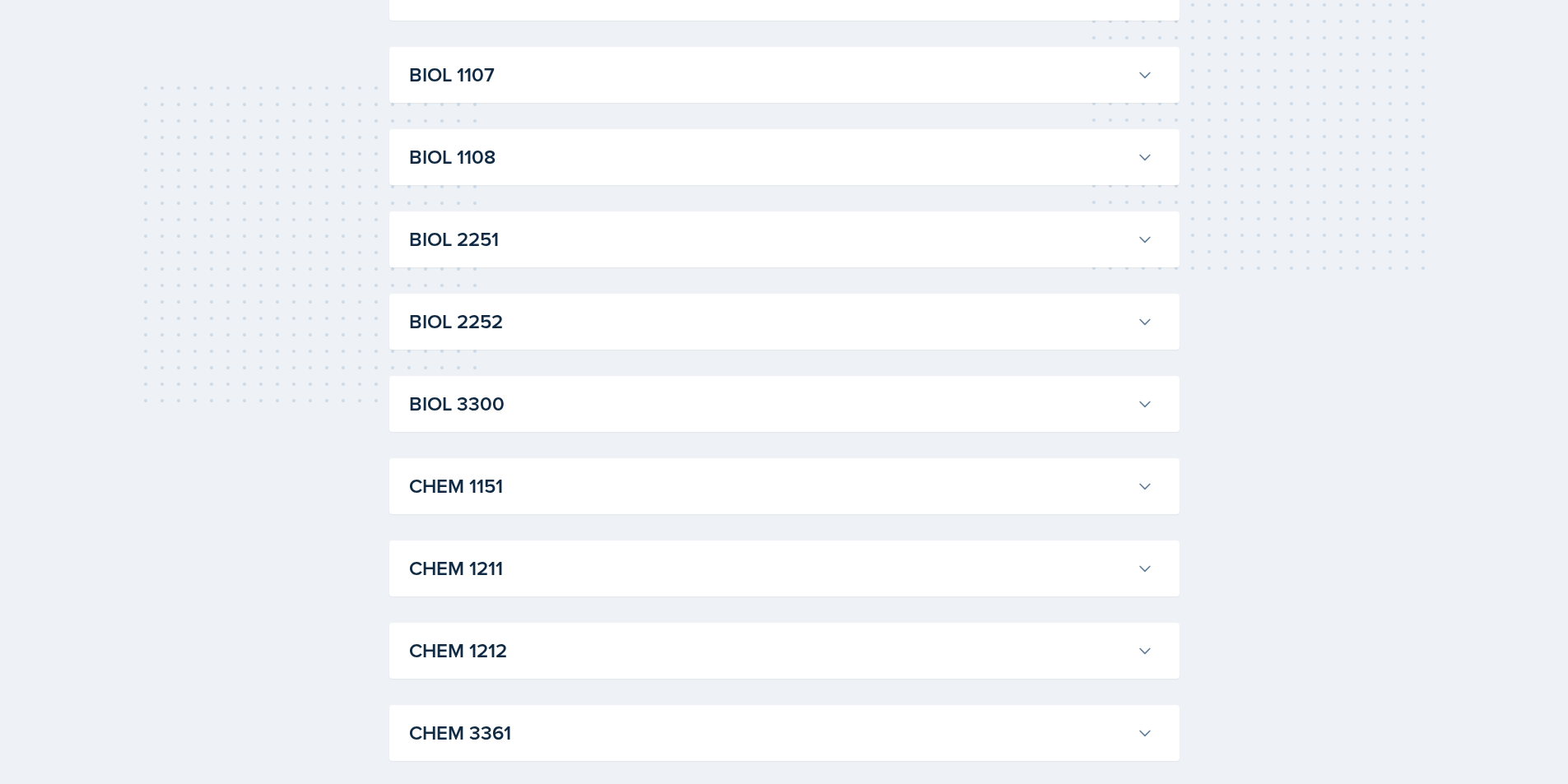
click at [1131, 149] on button "BIOL 1108" at bounding box center [780, 158] width 751 height 36
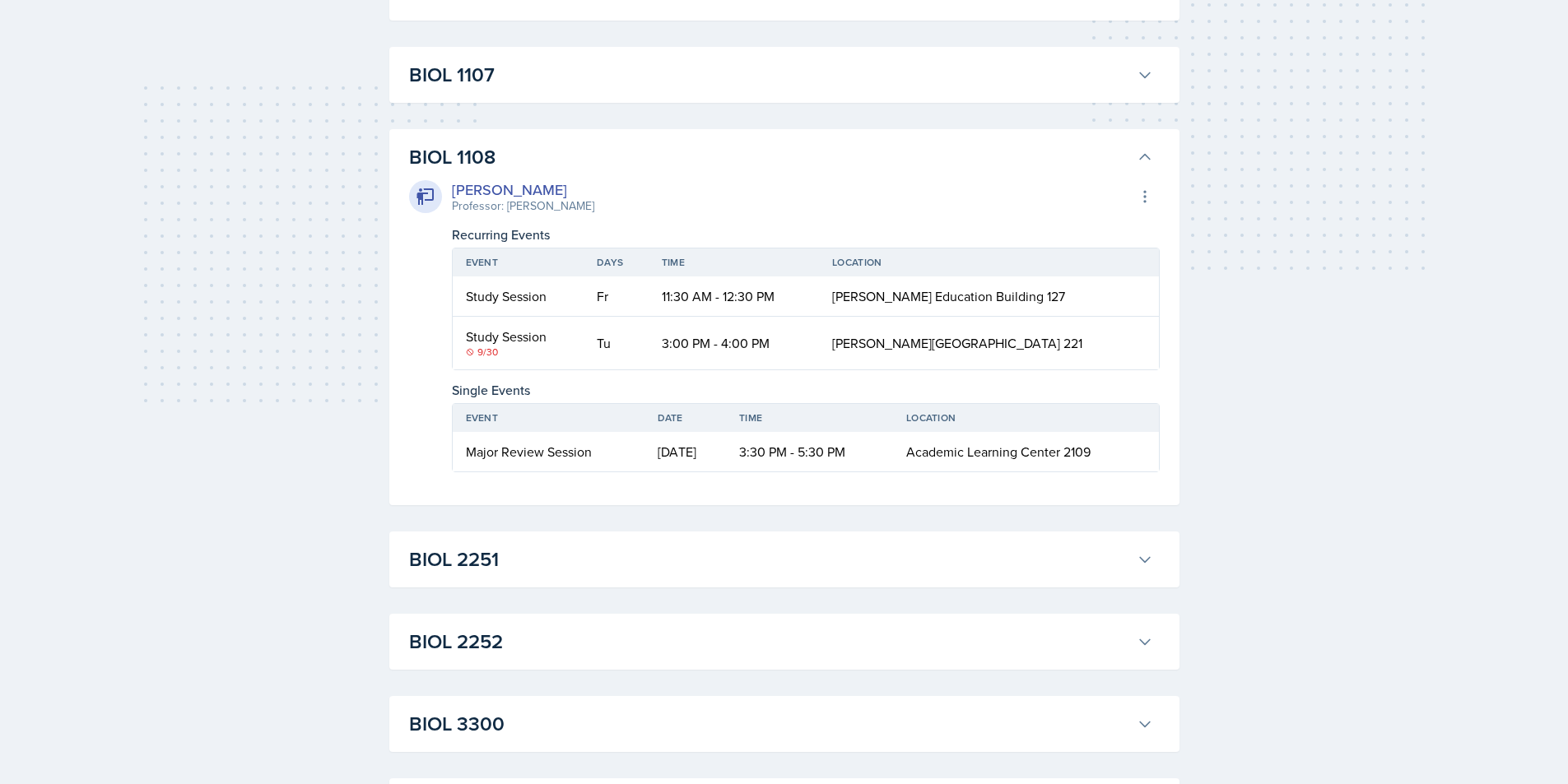
click at [1152, 149] on icon at bounding box center [1145, 158] width 16 height 16
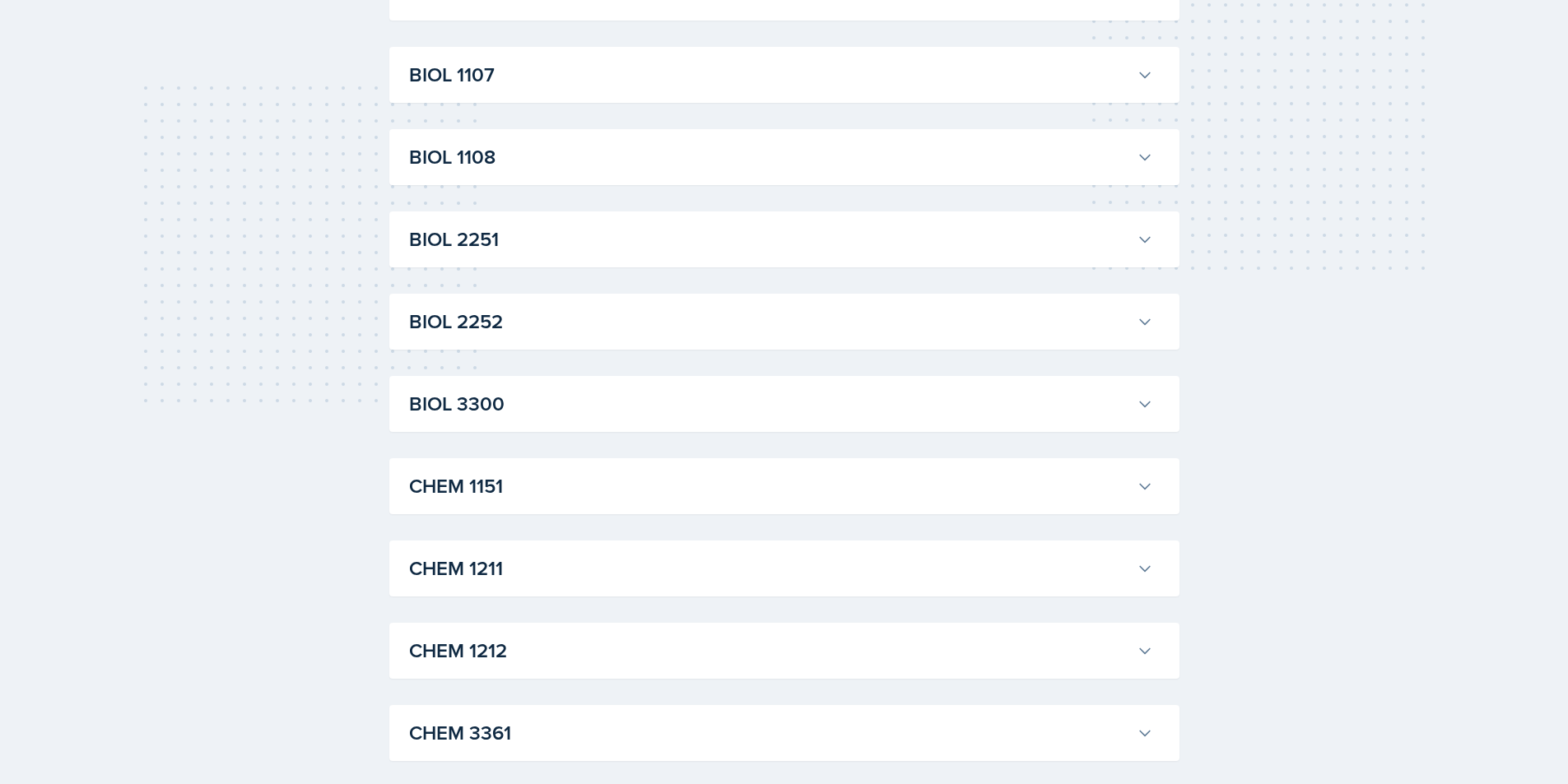
click at [1146, 70] on icon at bounding box center [1145, 75] width 16 height 16
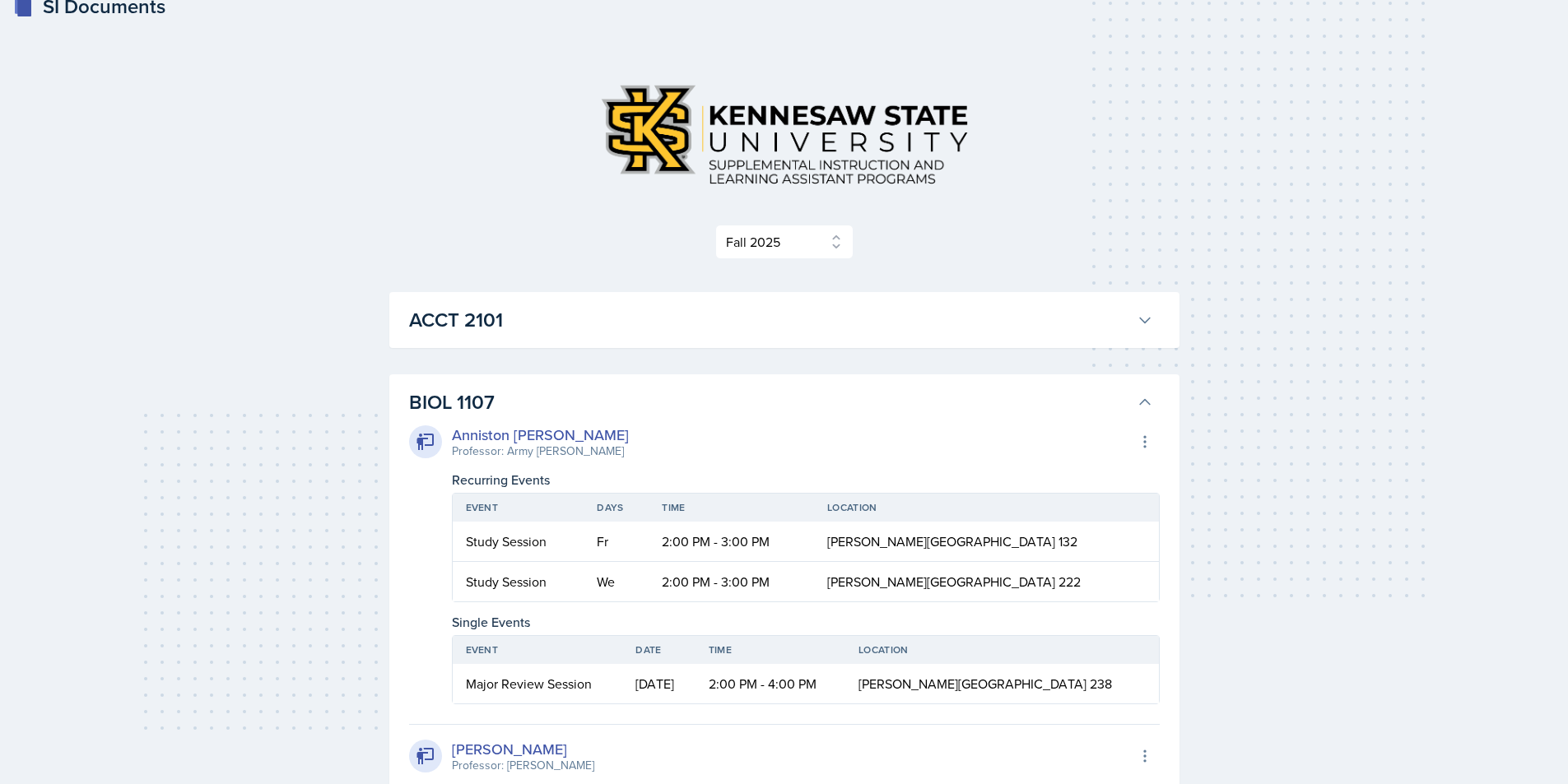
scroll to position [20, 0]
click at [1137, 394] on button "BIOL 1107" at bounding box center [780, 404] width 751 height 36
